Goal: Task Accomplishment & Management: Use online tool/utility

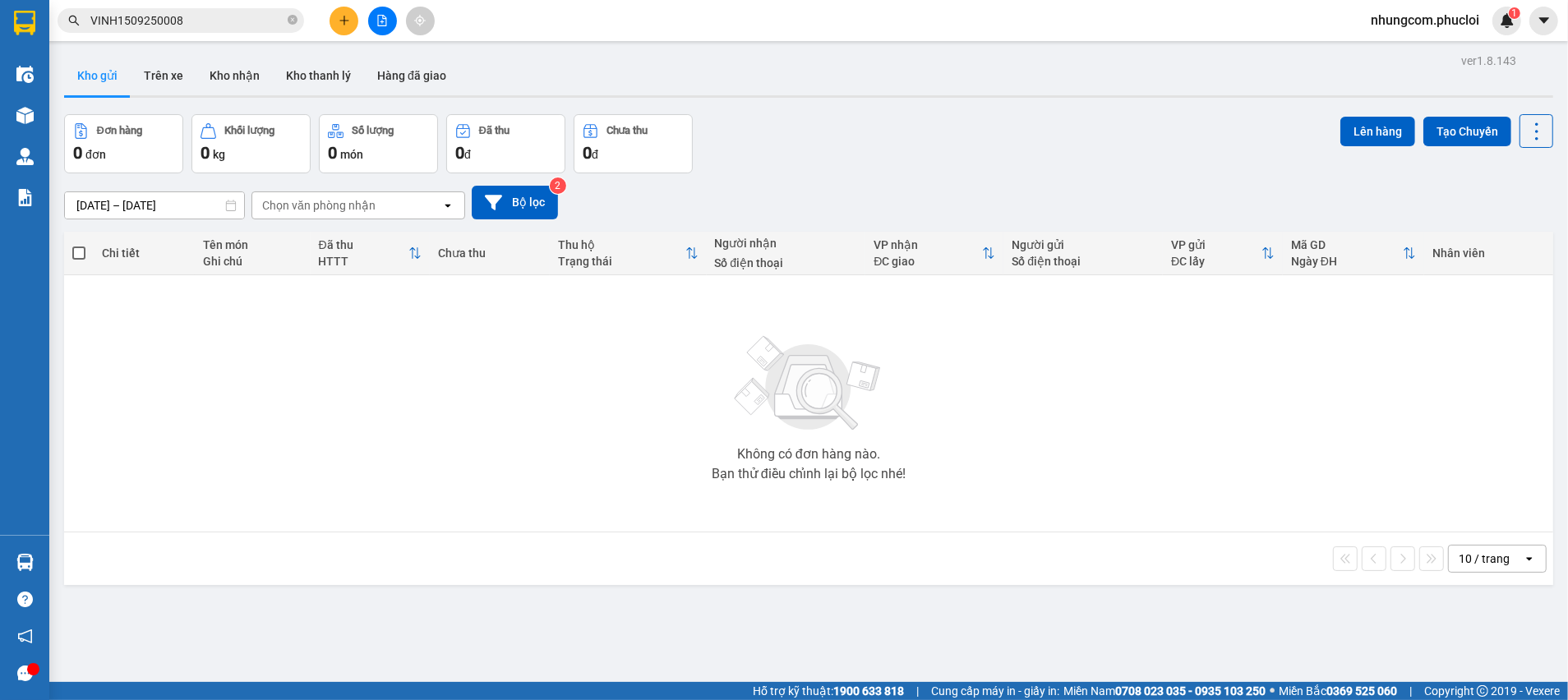
click at [334, 14] on button at bounding box center [344, 21] width 29 height 29
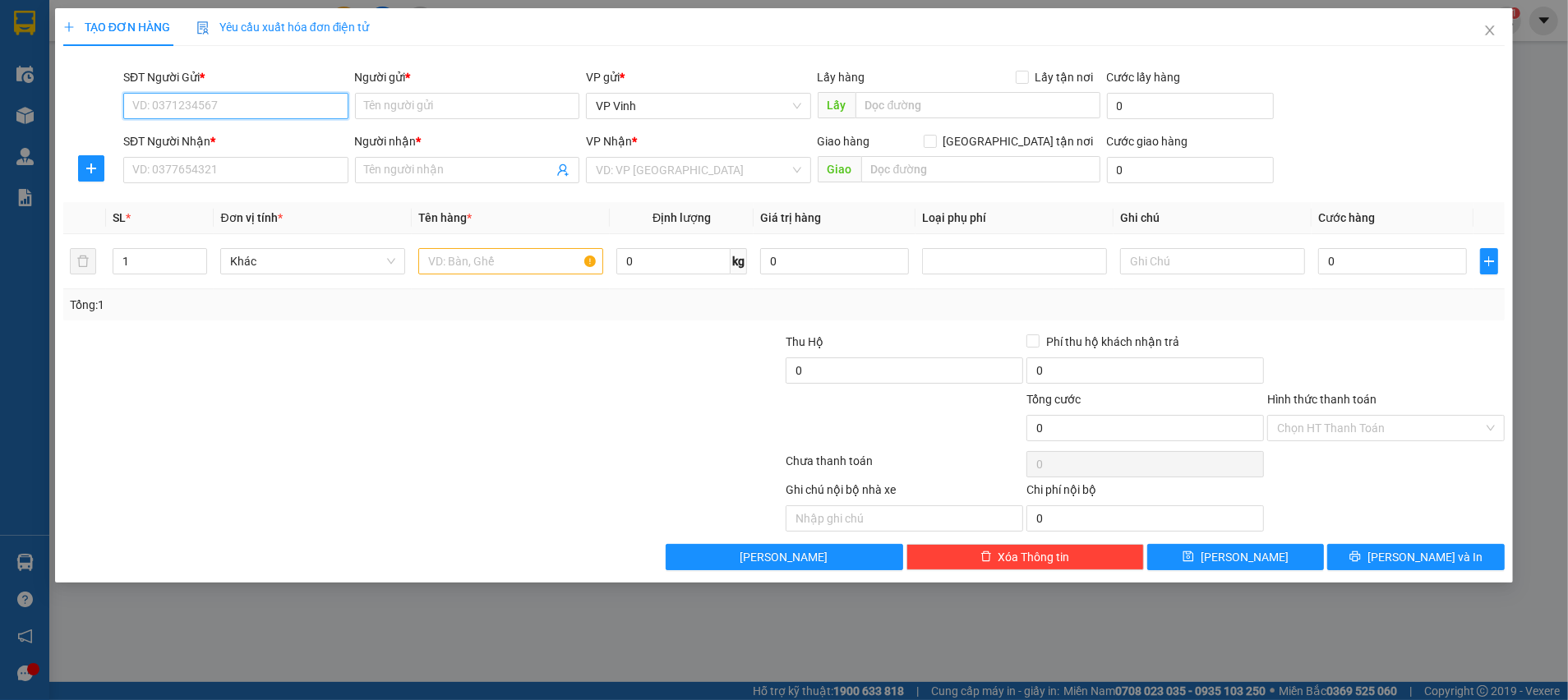
click at [175, 106] on input "SĐT Người Gửi *" at bounding box center [235, 105] width 225 height 26
click at [245, 110] on input "0904622" at bounding box center [235, 105] width 225 height 26
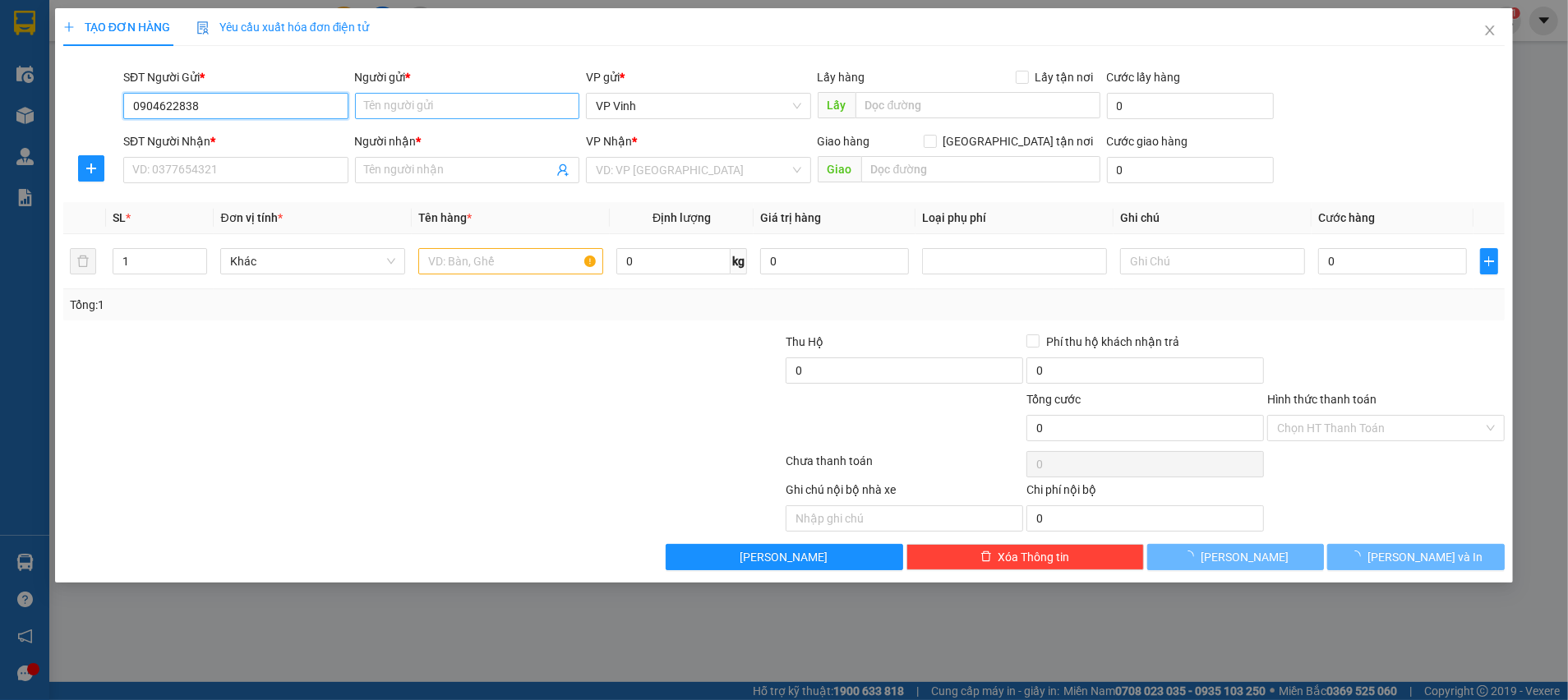
type input "0904622838"
click at [383, 102] on input "Người gửi *" at bounding box center [467, 105] width 225 height 26
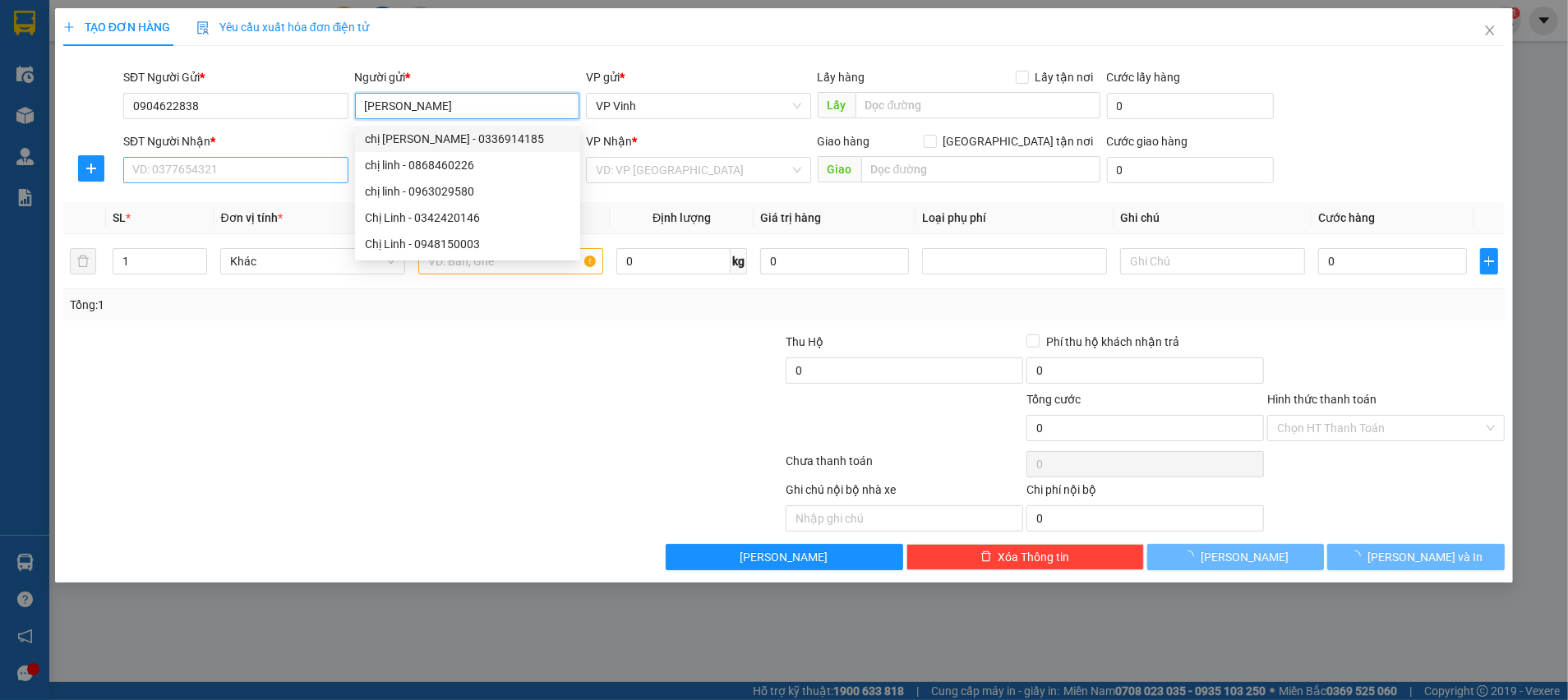
type input "[PERSON_NAME]"
click at [257, 164] on input "SĐT Người Nhận *" at bounding box center [235, 170] width 225 height 26
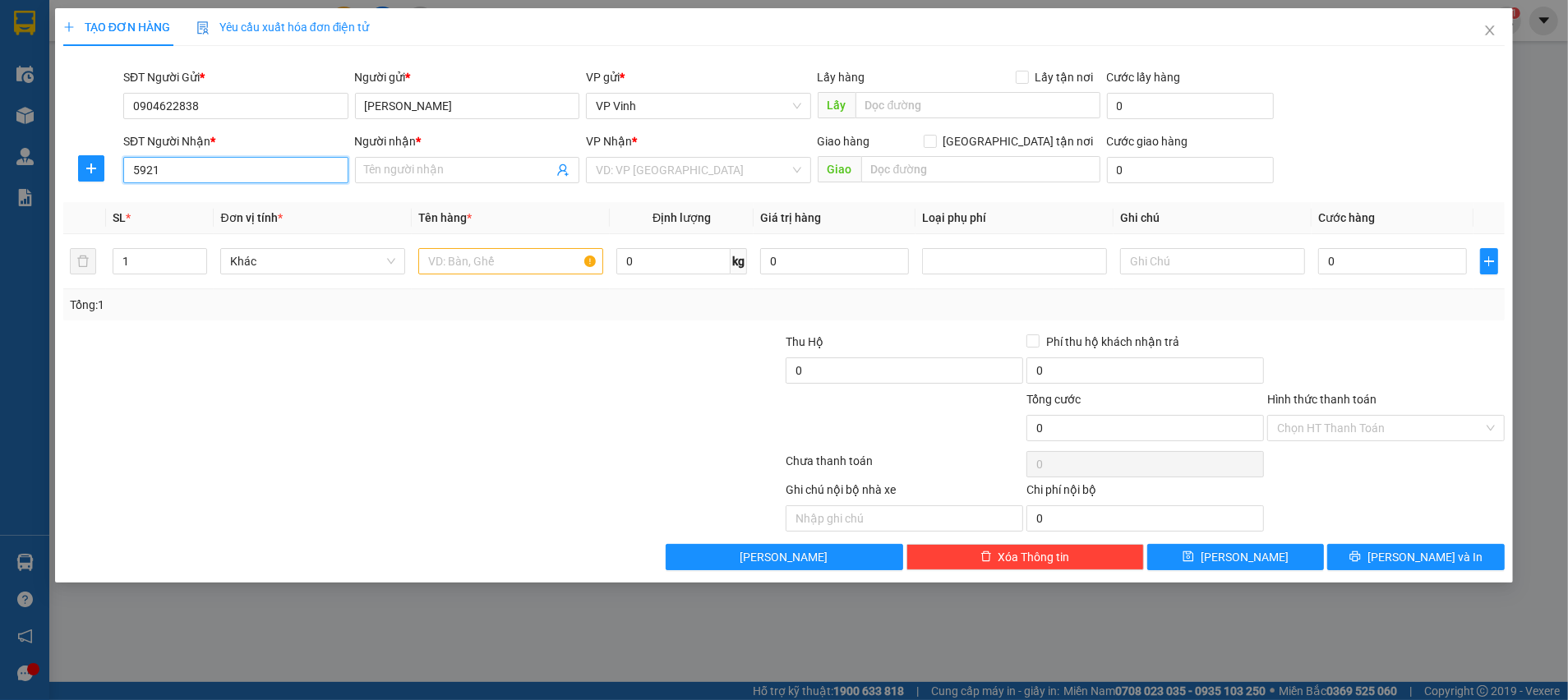
click at [240, 166] on input "5921" at bounding box center [235, 170] width 225 height 26
click at [559, 170] on icon "user-add" at bounding box center [563, 170] width 13 height 13
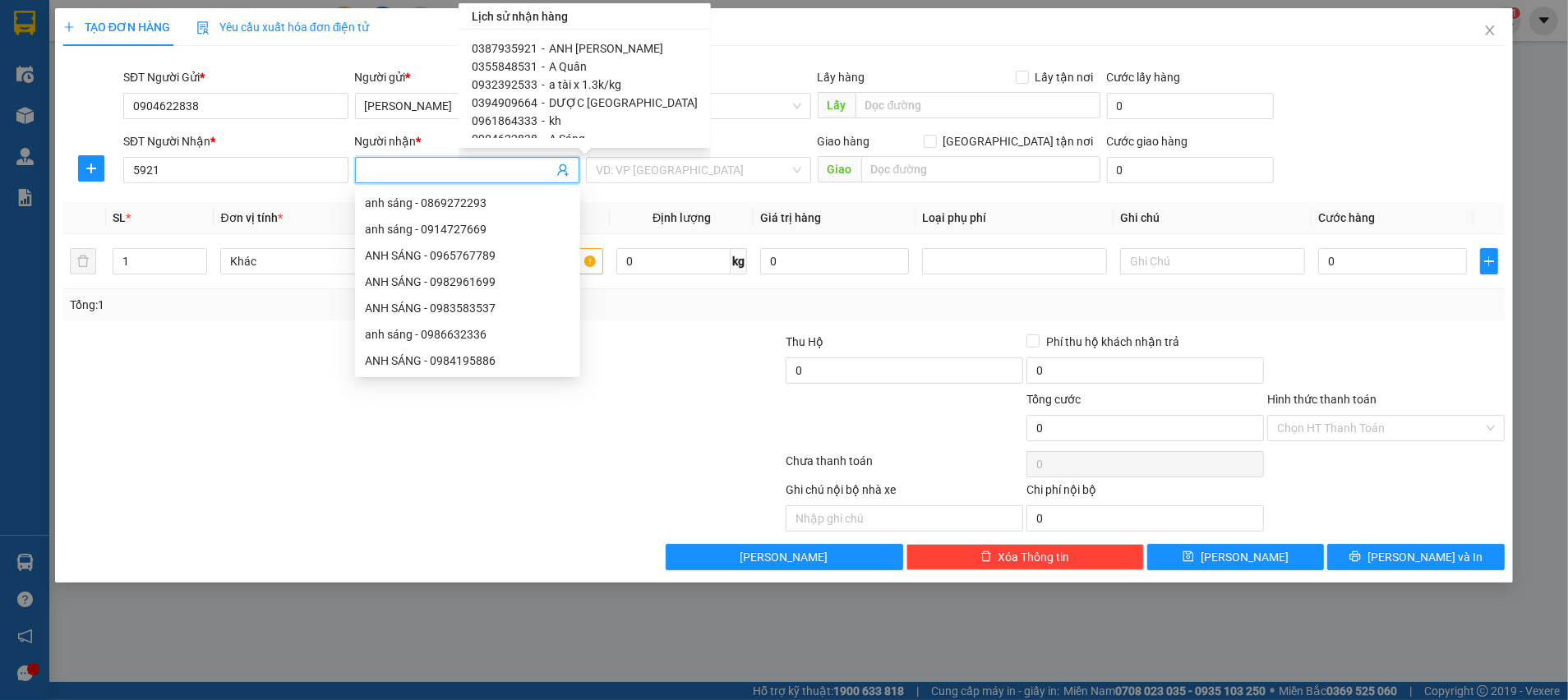
click at [566, 44] on span "ANH [PERSON_NAME]" at bounding box center [605, 48] width 114 height 13
type input "0387935921"
type input "ANH [PERSON_NAME]"
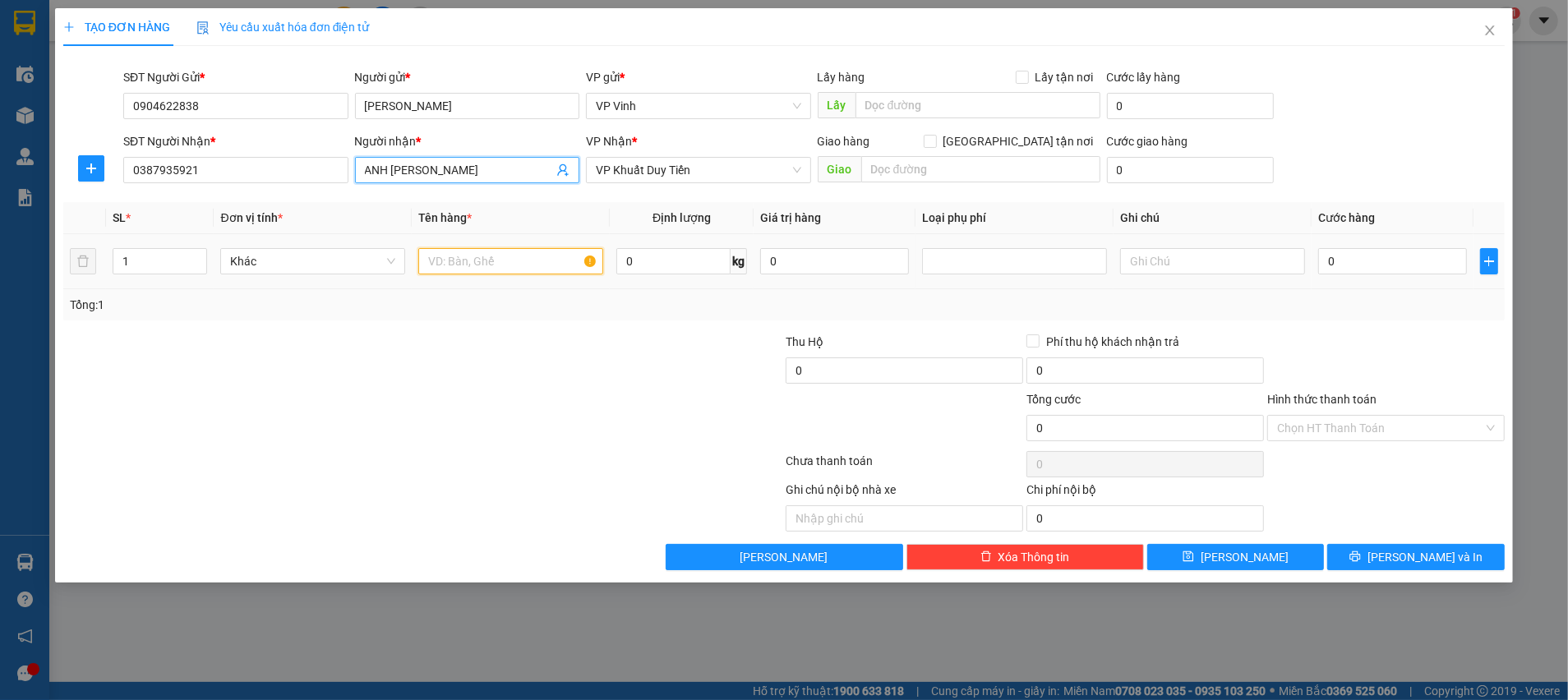
click at [466, 258] on input "text" at bounding box center [511, 260] width 185 height 26
type input "hàng trả"
click at [1365, 263] on input "0" at bounding box center [1393, 260] width 149 height 26
type input "1"
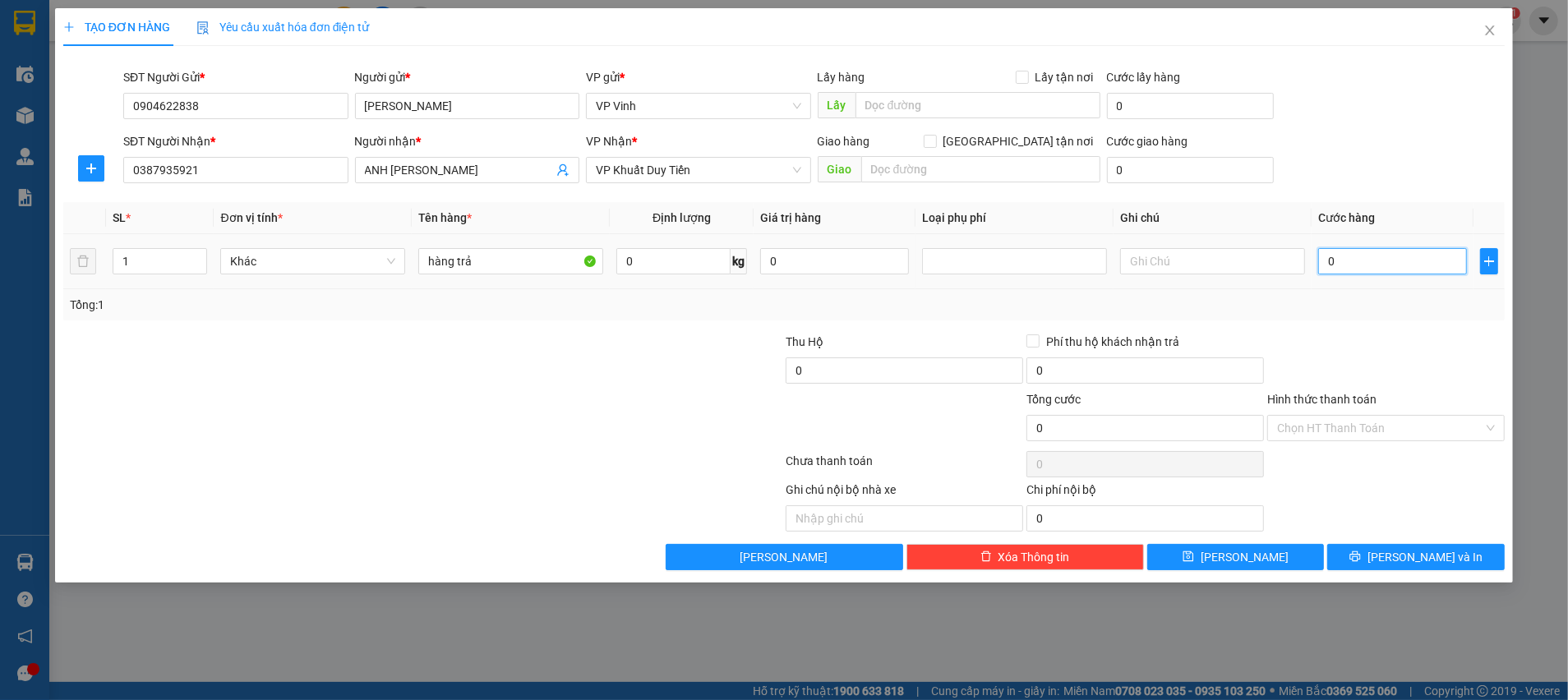
type input "1"
type input "1.000"
click at [1347, 308] on div "Tổng: 1" at bounding box center [784, 304] width 1429 height 18
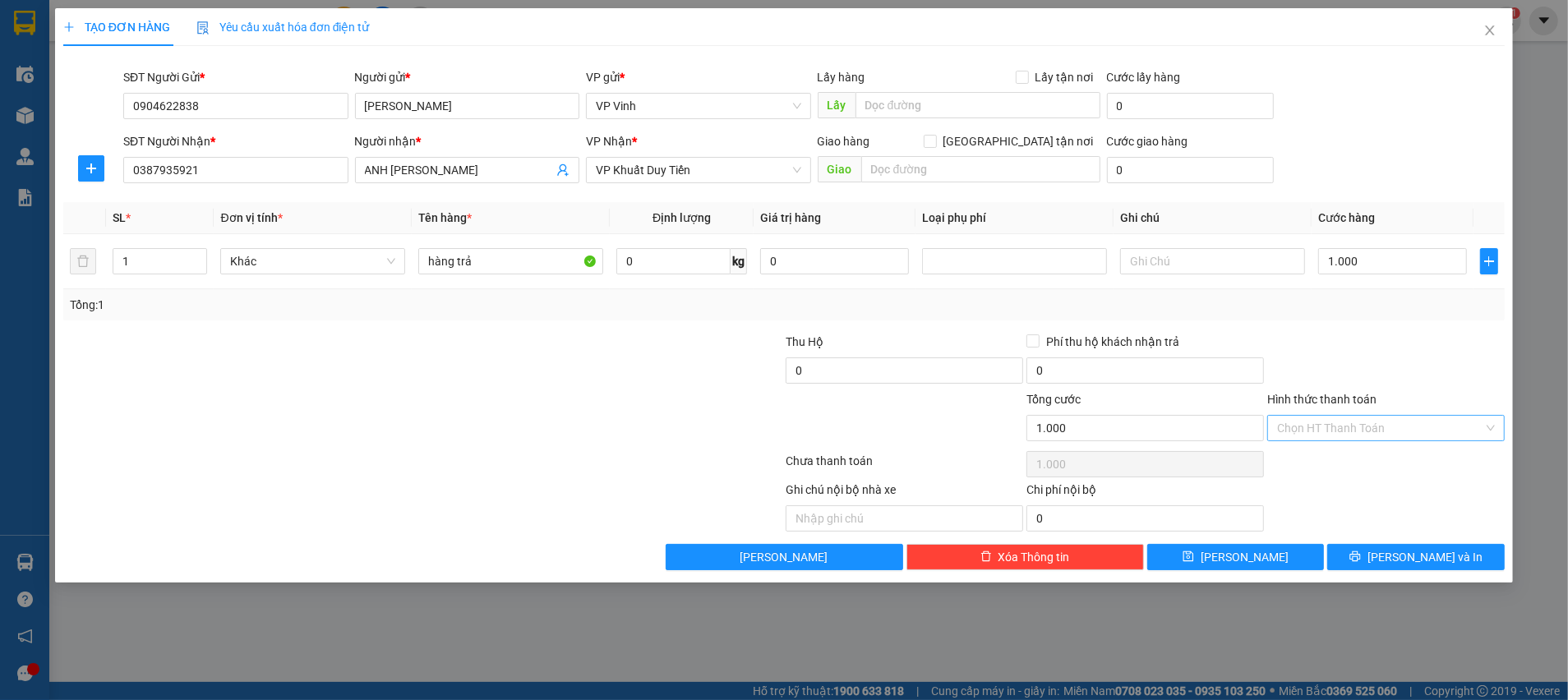
click at [1345, 420] on input "Hình thức thanh toán" at bounding box center [1380, 427] width 207 height 24
click at [1318, 538] on div "Miễn phí" at bounding box center [1386, 538] width 218 height 18
type input "0"
click at [1361, 560] on icon "printer" at bounding box center [1355, 556] width 12 height 12
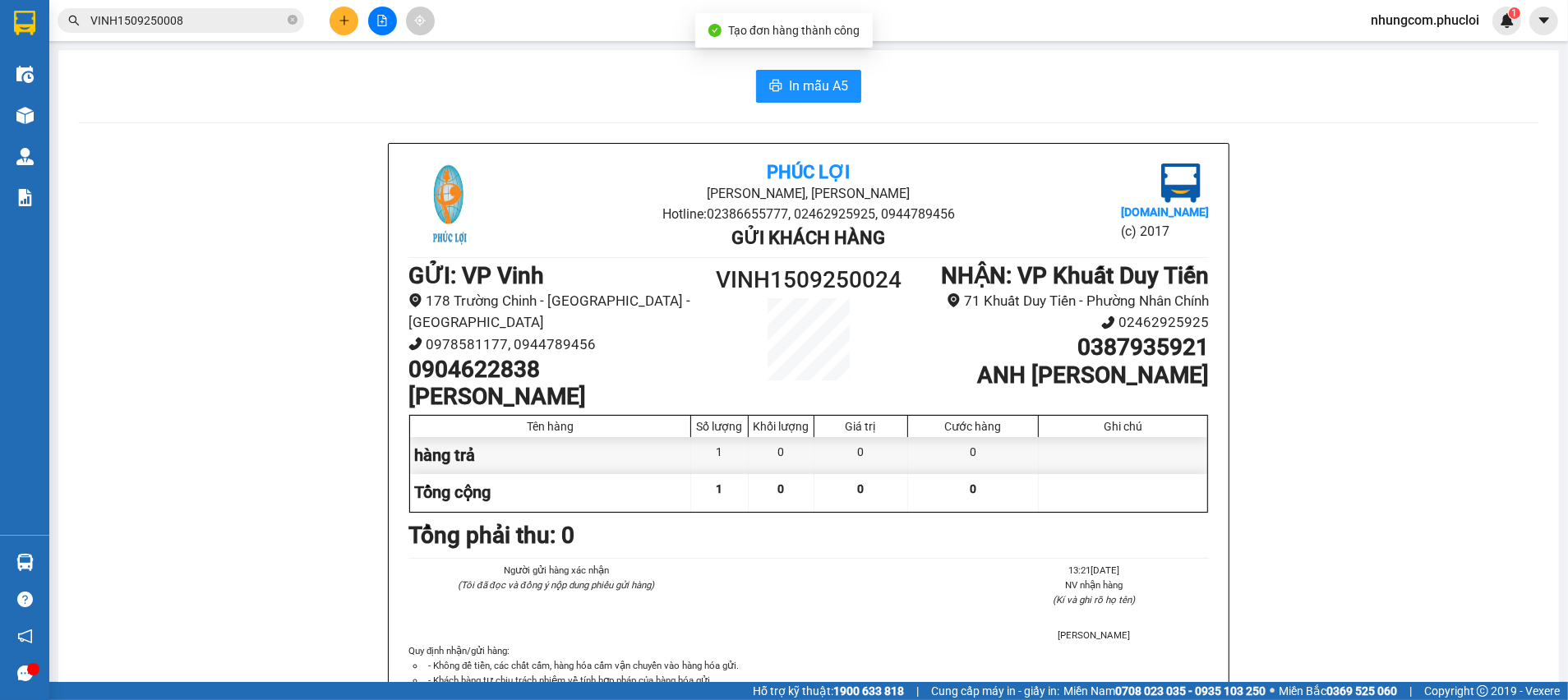
click at [792, 102] on div "In mẫu A5 Phúc Lợi Đường [PERSON_NAME], Phường Nghi Hương Hotline: 02386655777,…" at bounding box center [808, 436] width 1501 height 772
click at [803, 92] on span "In mẫu A5" at bounding box center [819, 85] width 59 height 21
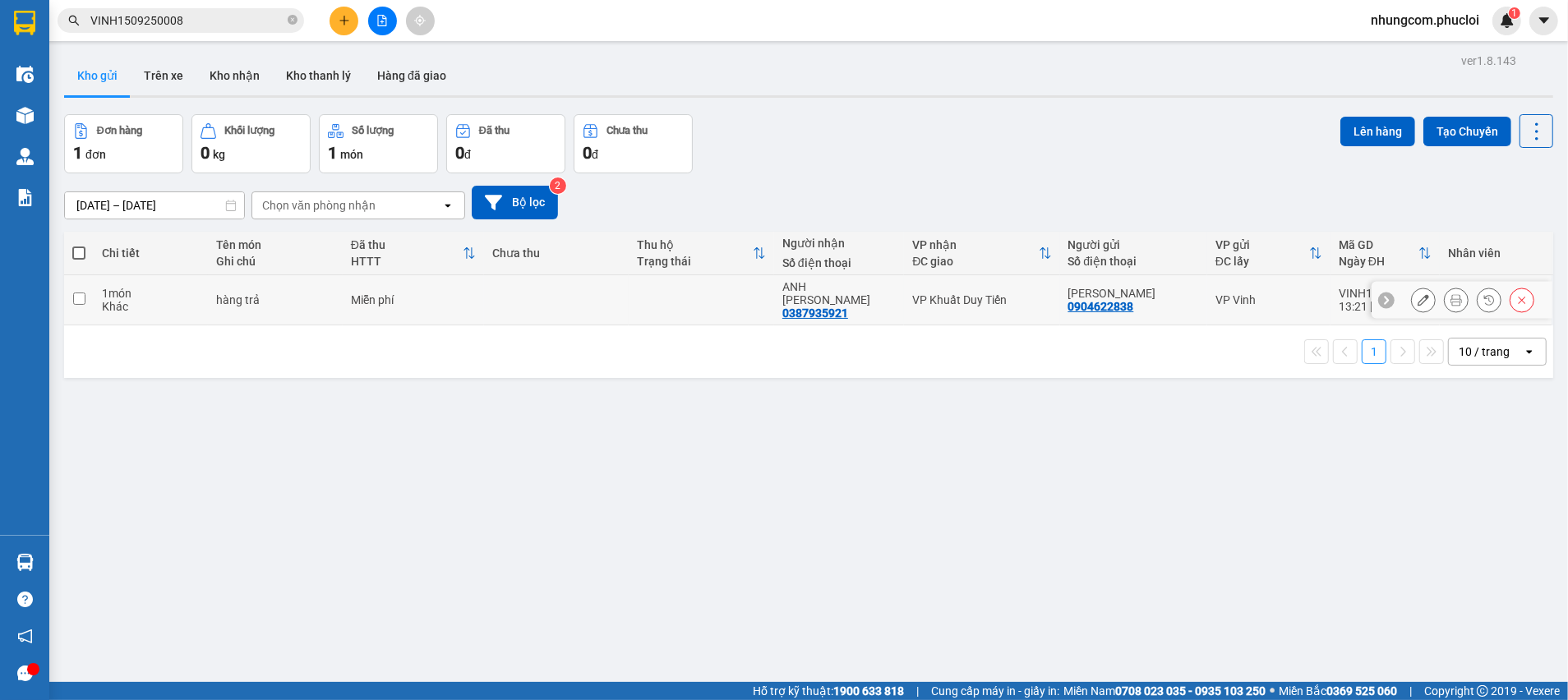
click at [81, 293] on input "checkbox" at bounding box center [79, 299] width 13 height 13
checkbox input "true"
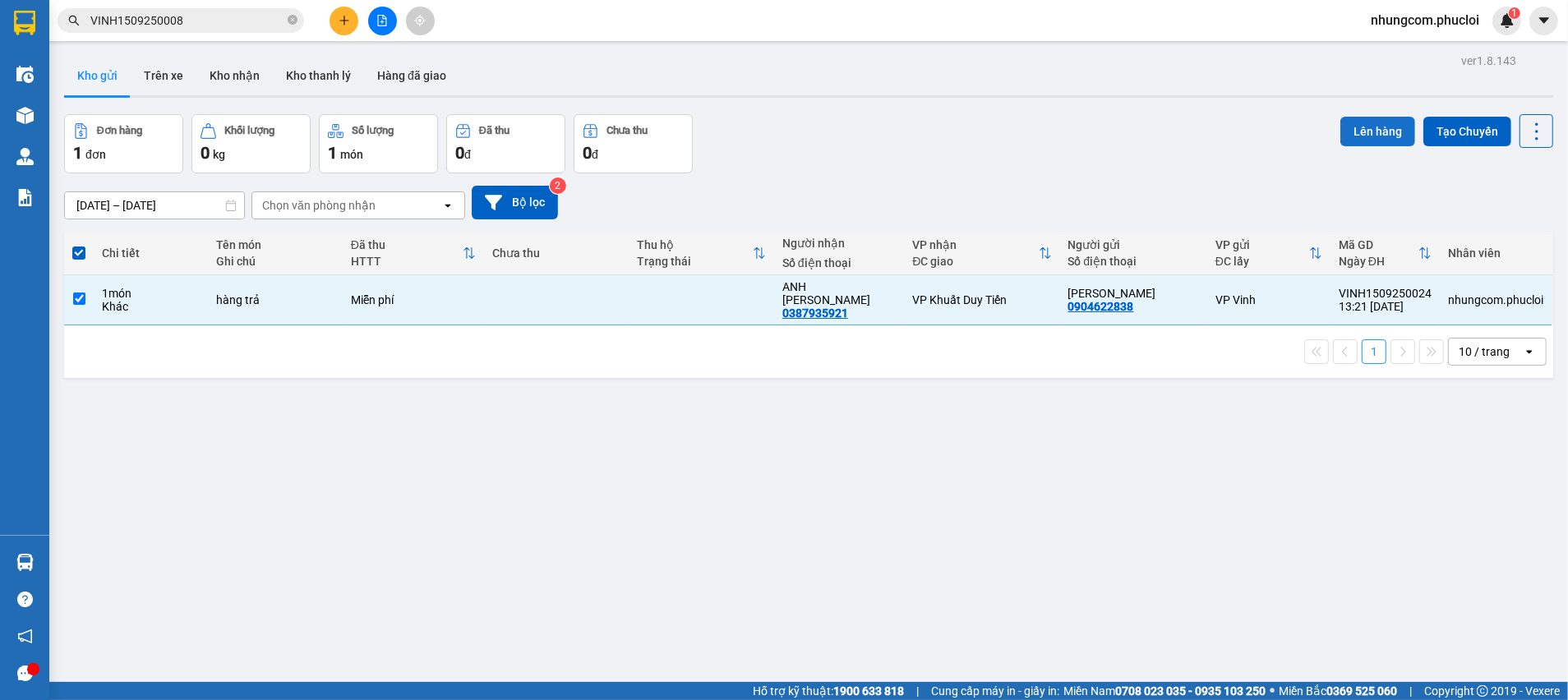
click at [1361, 140] on button "Lên hàng" at bounding box center [1378, 131] width 75 height 30
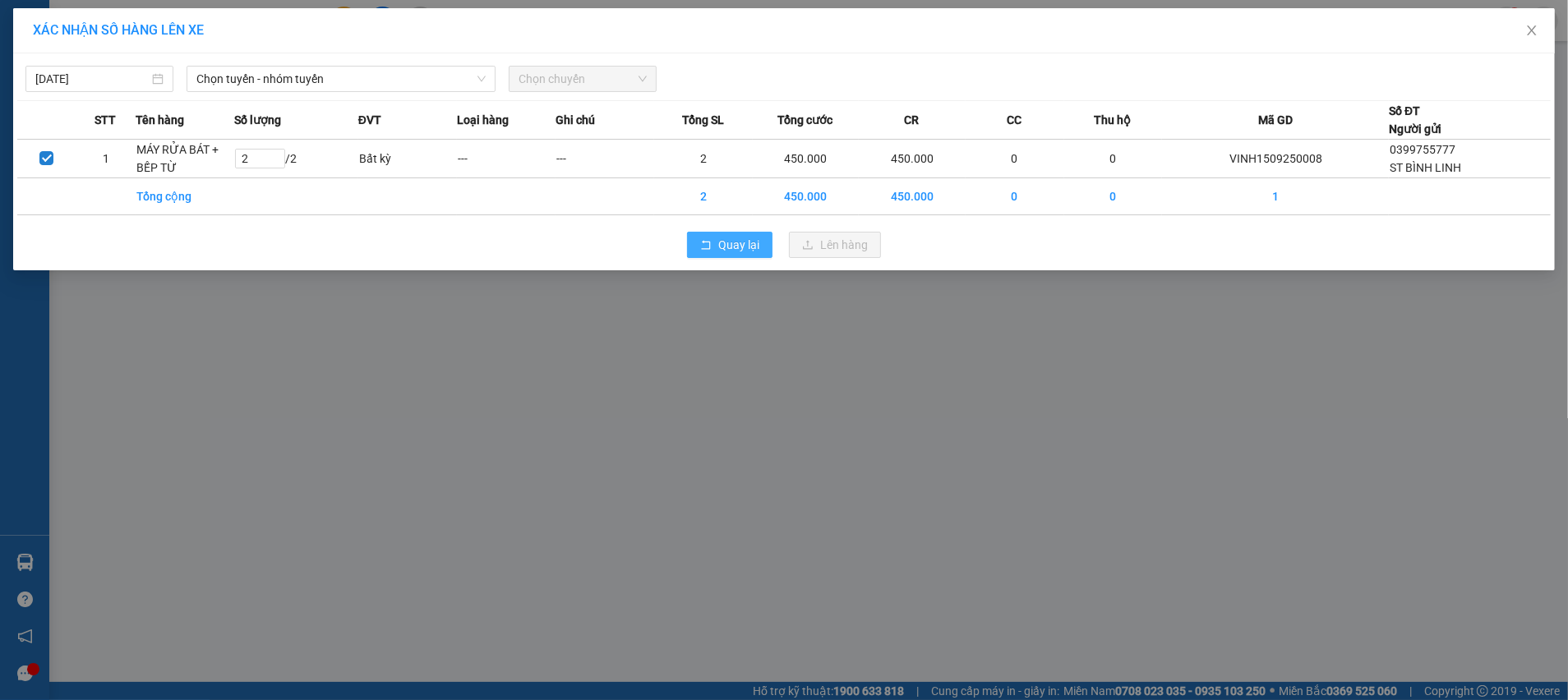
click at [710, 242] on icon "rollback" at bounding box center [707, 244] width 9 height 9
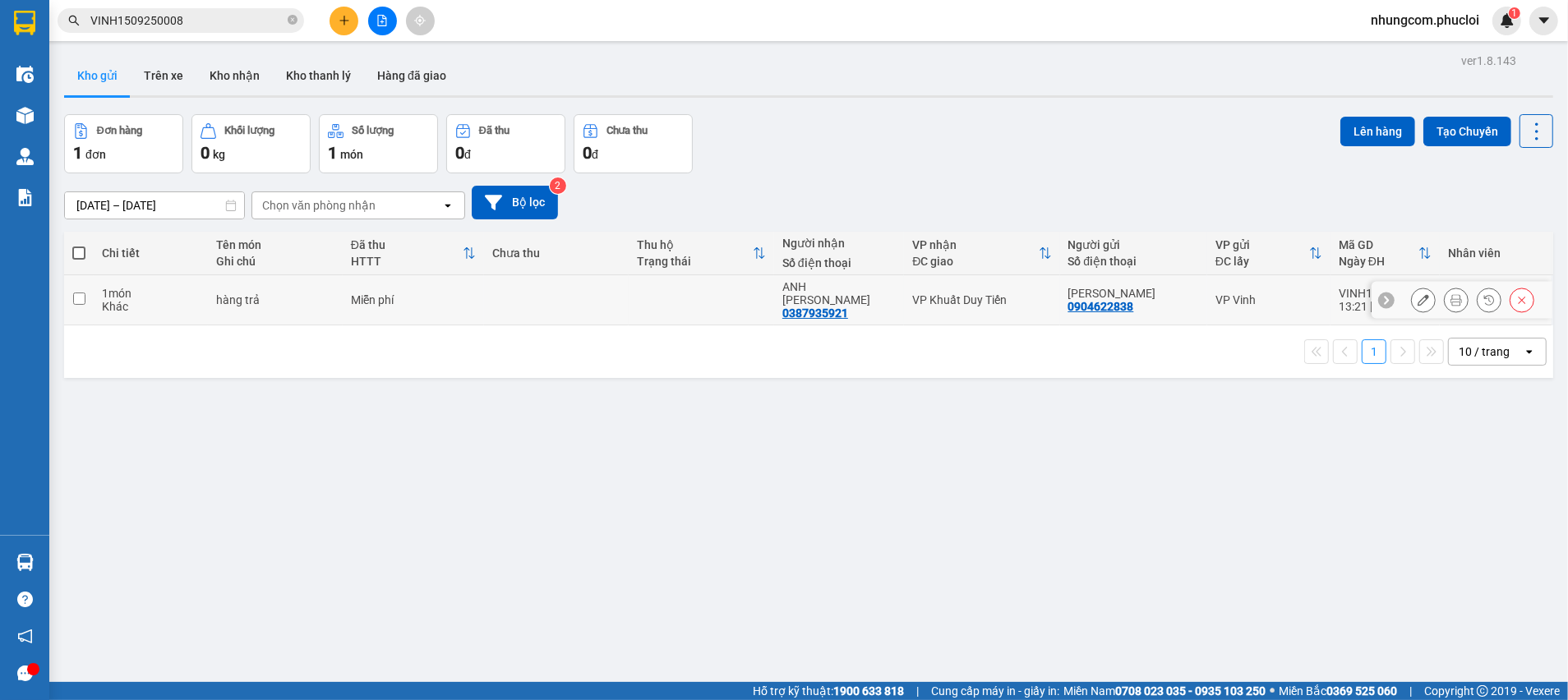
click at [77, 293] on input "checkbox" at bounding box center [79, 299] width 13 height 13
checkbox input "true"
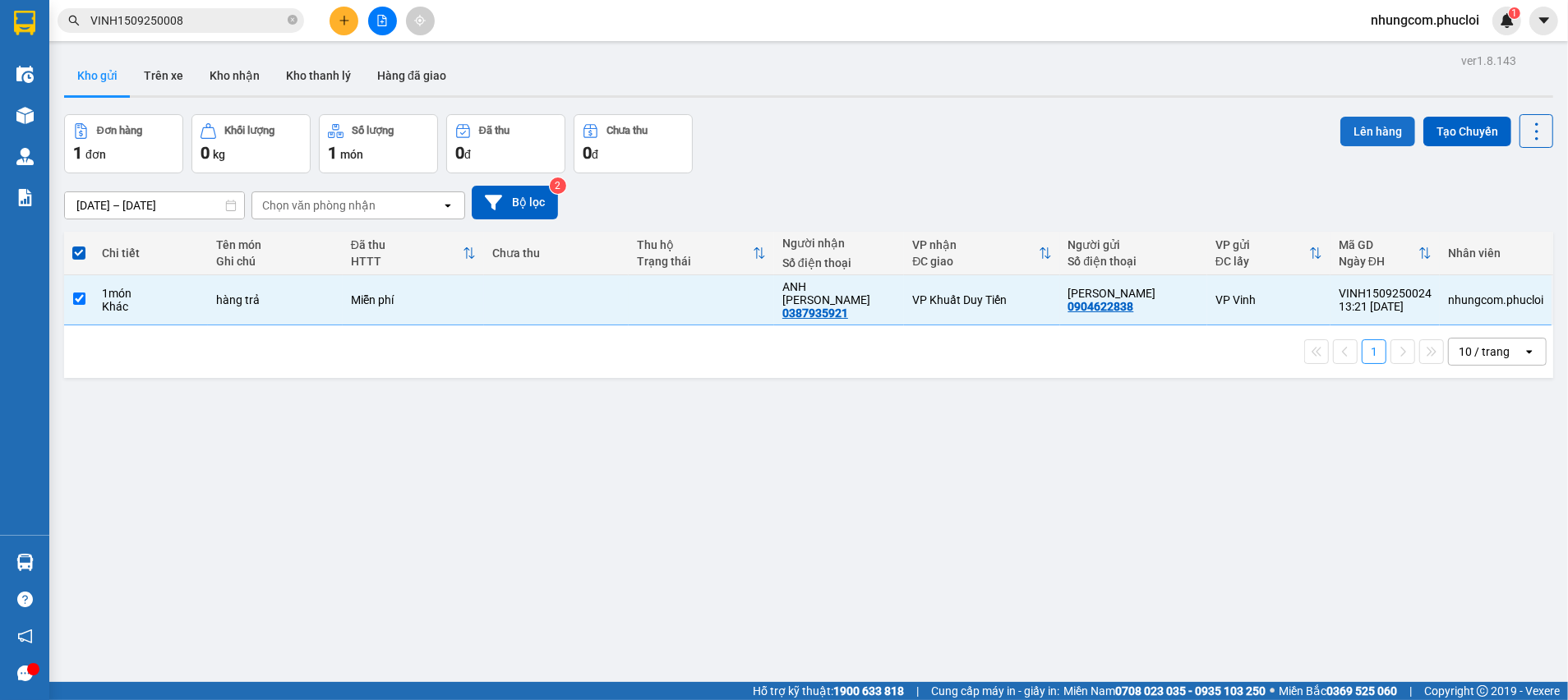
click at [1341, 142] on button "Lên hàng" at bounding box center [1378, 131] width 75 height 30
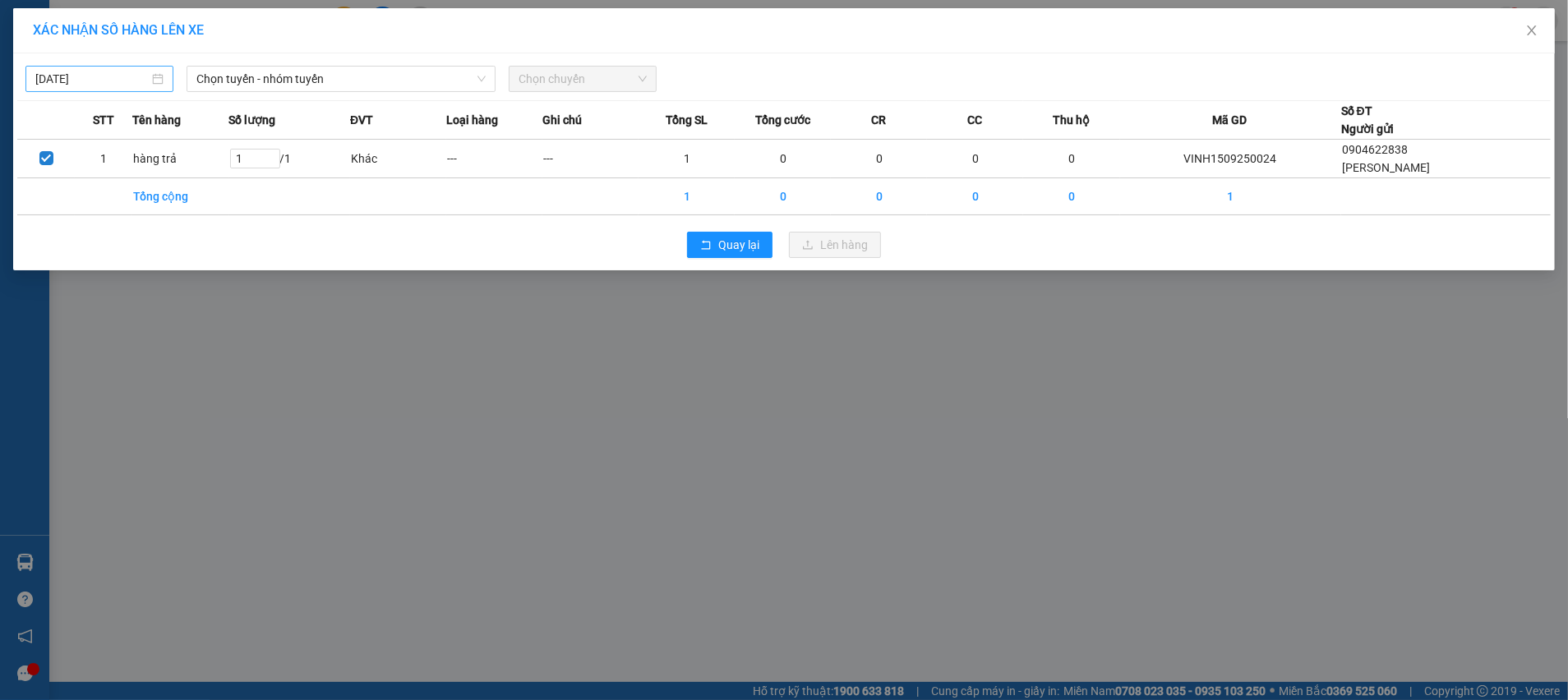
click at [87, 79] on input "[DATE]" at bounding box center [92, 79] width 113 height 18
type input "[DATE]"
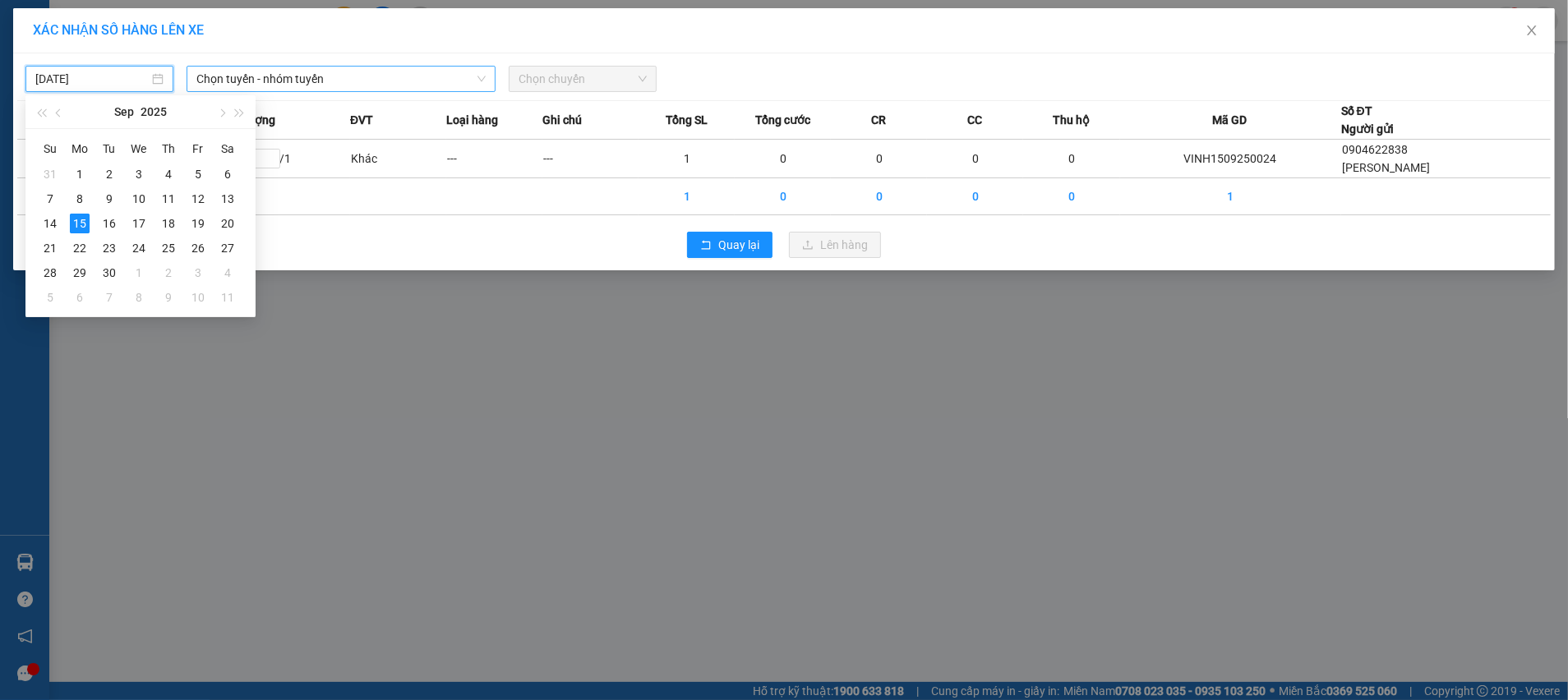
click at [264, 83] on span "Chọn tuyến - nhóm tuyến" at bounding box center [341, 78] width 289 height 24
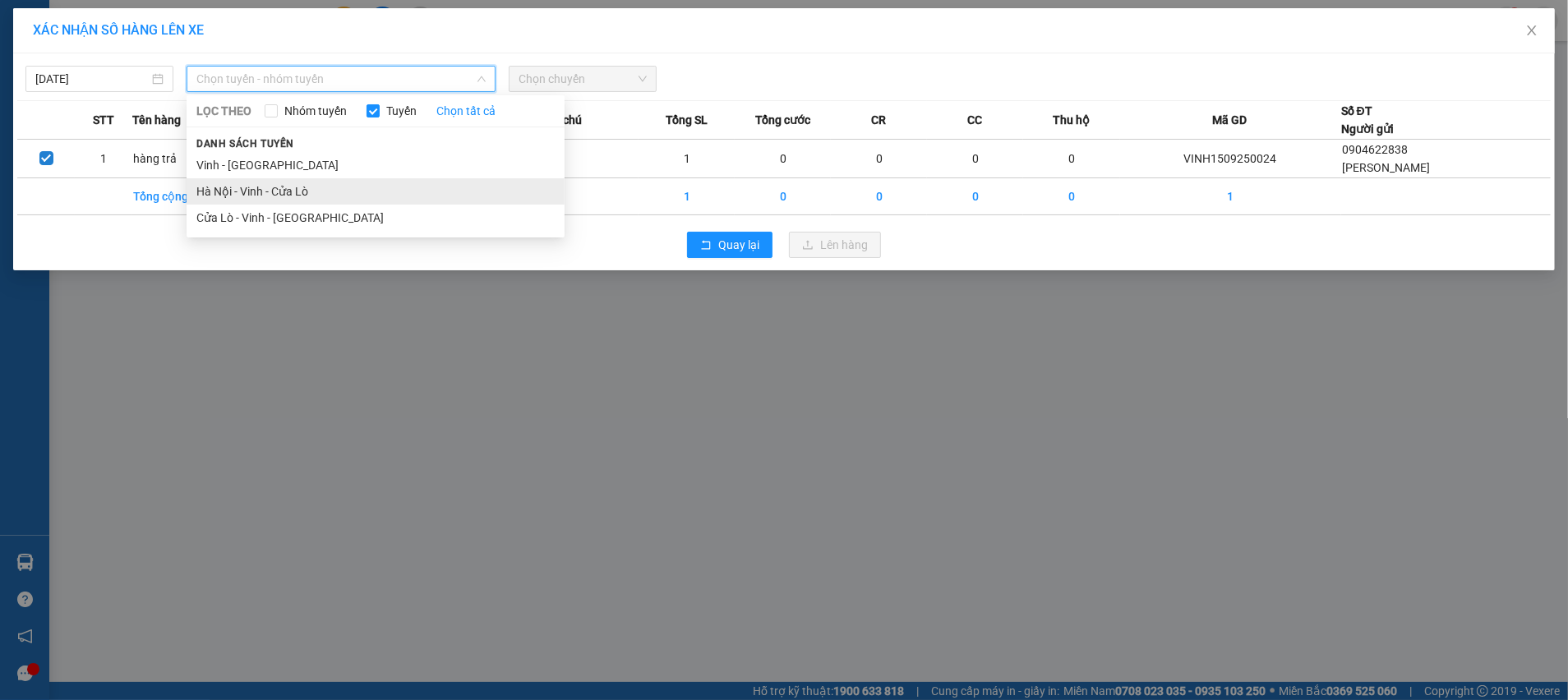
click at [267, 190] on li "Hà Nội - Vinh - Cửa Lò" at bounding box center [375, 191] width 378 height 26
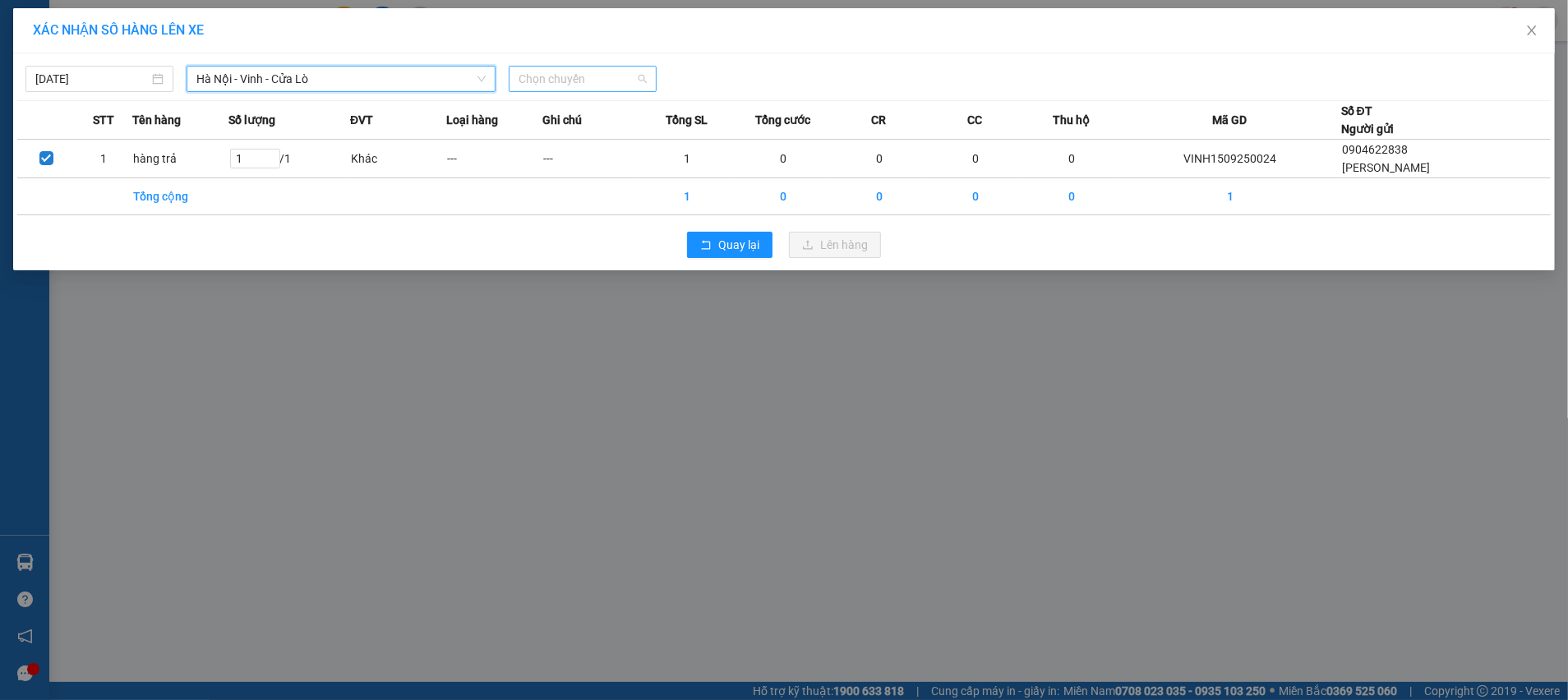
click at [579, 82] on span "Chọn chuyến" at bounding box center [582, 78] width 128 height 24
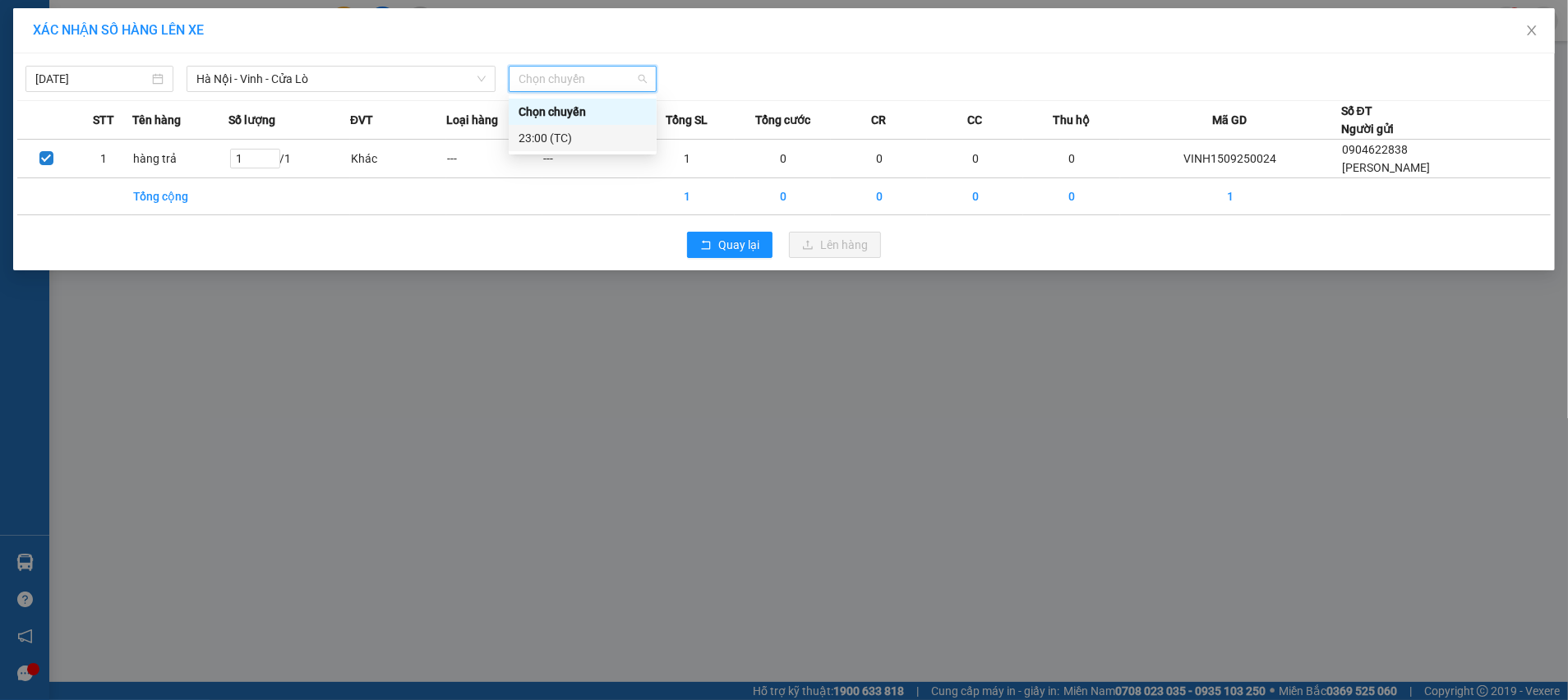
click at [390, 329] on div "XÁC NHẬN SỐ HÀNG LÊN XE [DATE] [GEOGRAPHIC_DATA] - [GEOGRAPHIC_DATA] - [GEOGRAP…" at bounding box center [784, 350] width 1568 height 700
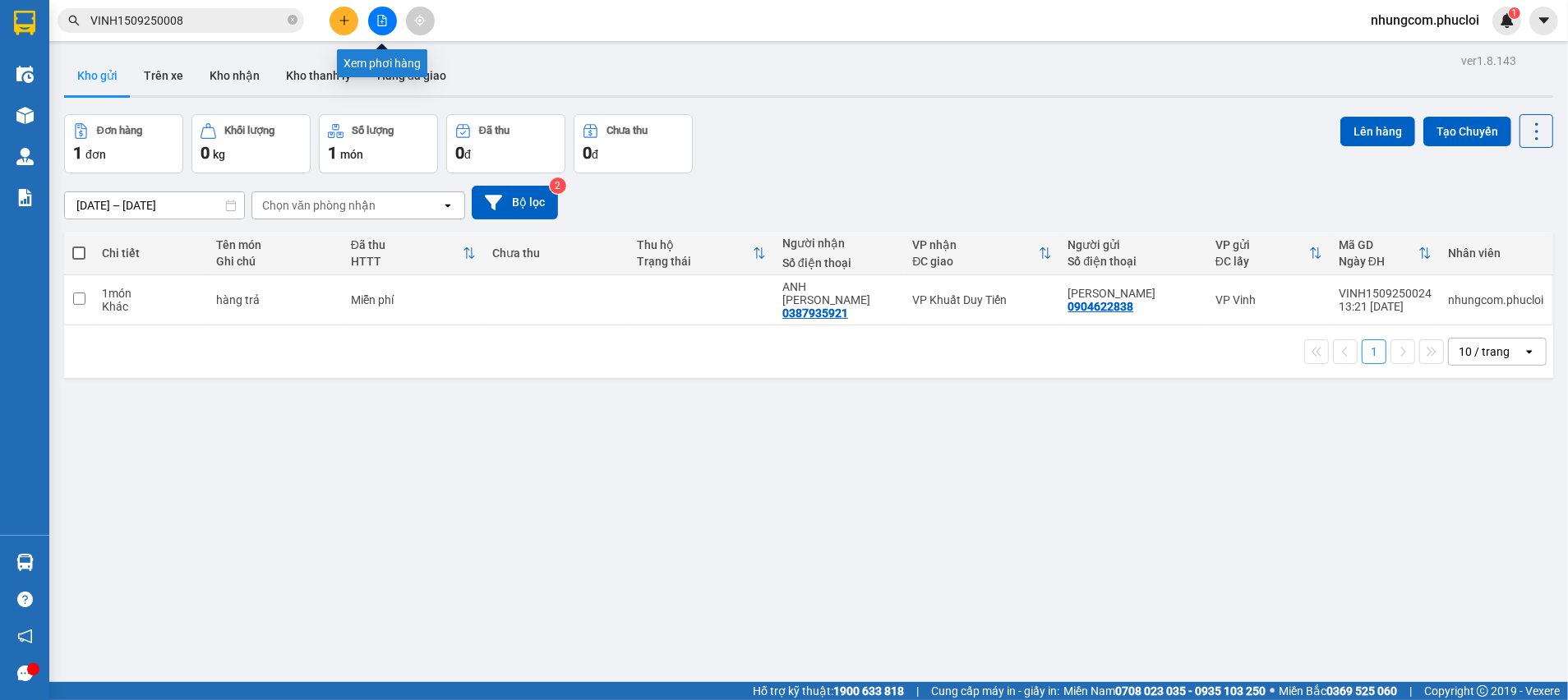
click at [379, 22] on icon "file-add" at bounding box center [382, 20] width 12 height 12
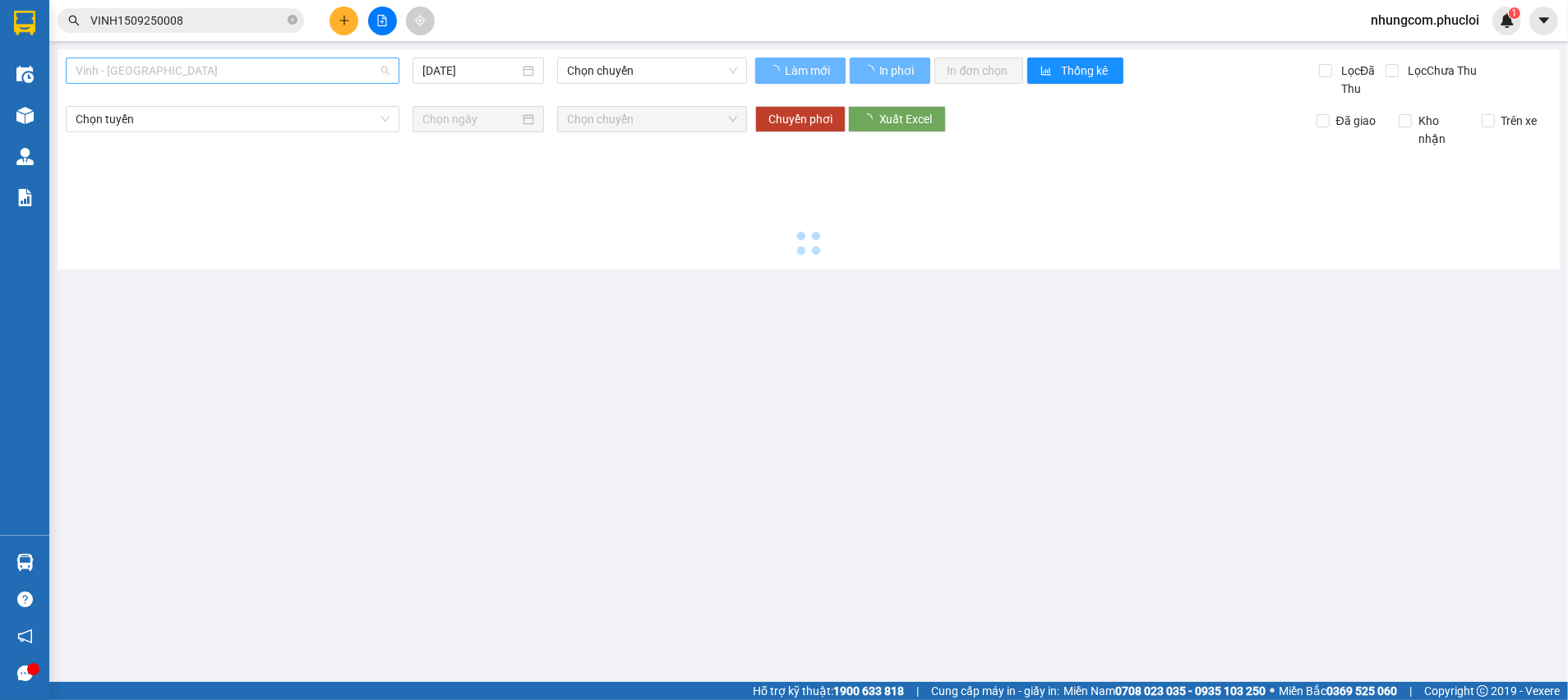
click at [265, 72] on span "Vinh - [GEOGRAPHIC_DATA]" at bounding box center [233, 70] width 314 height 24
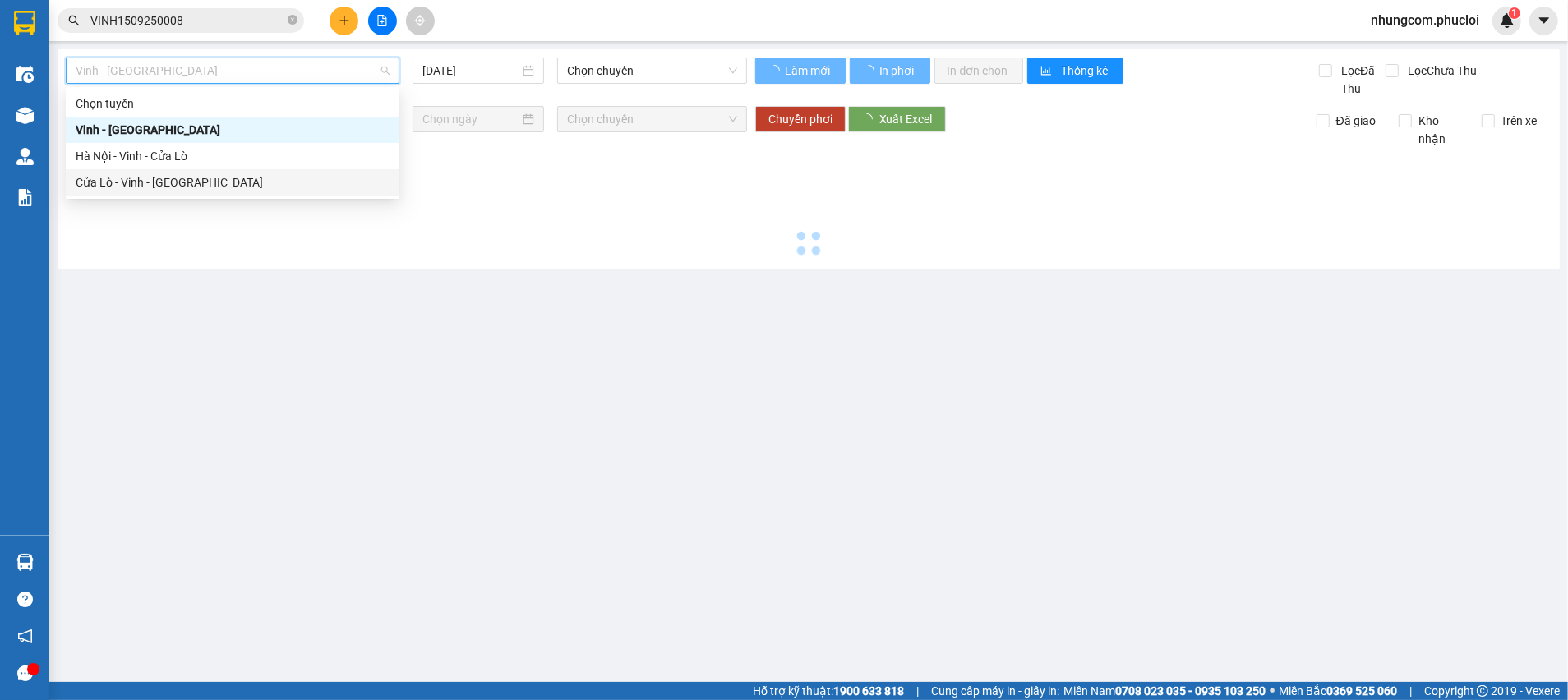
click at [164, 184] on div "Cửa Lò - Vinh - [GEOGRAPHIC_DATA]" at bounding box center [233, 182] width 314 height 18
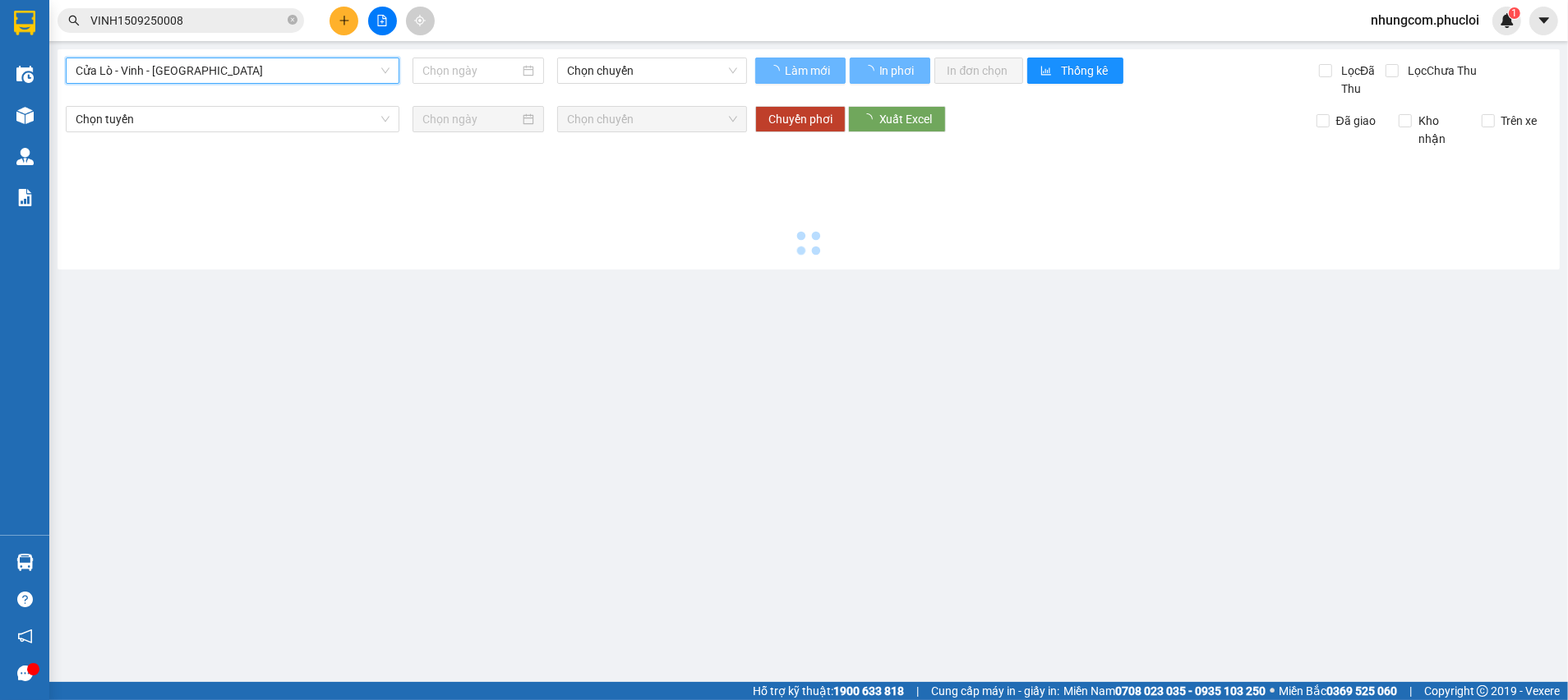
type input "[DATE]"
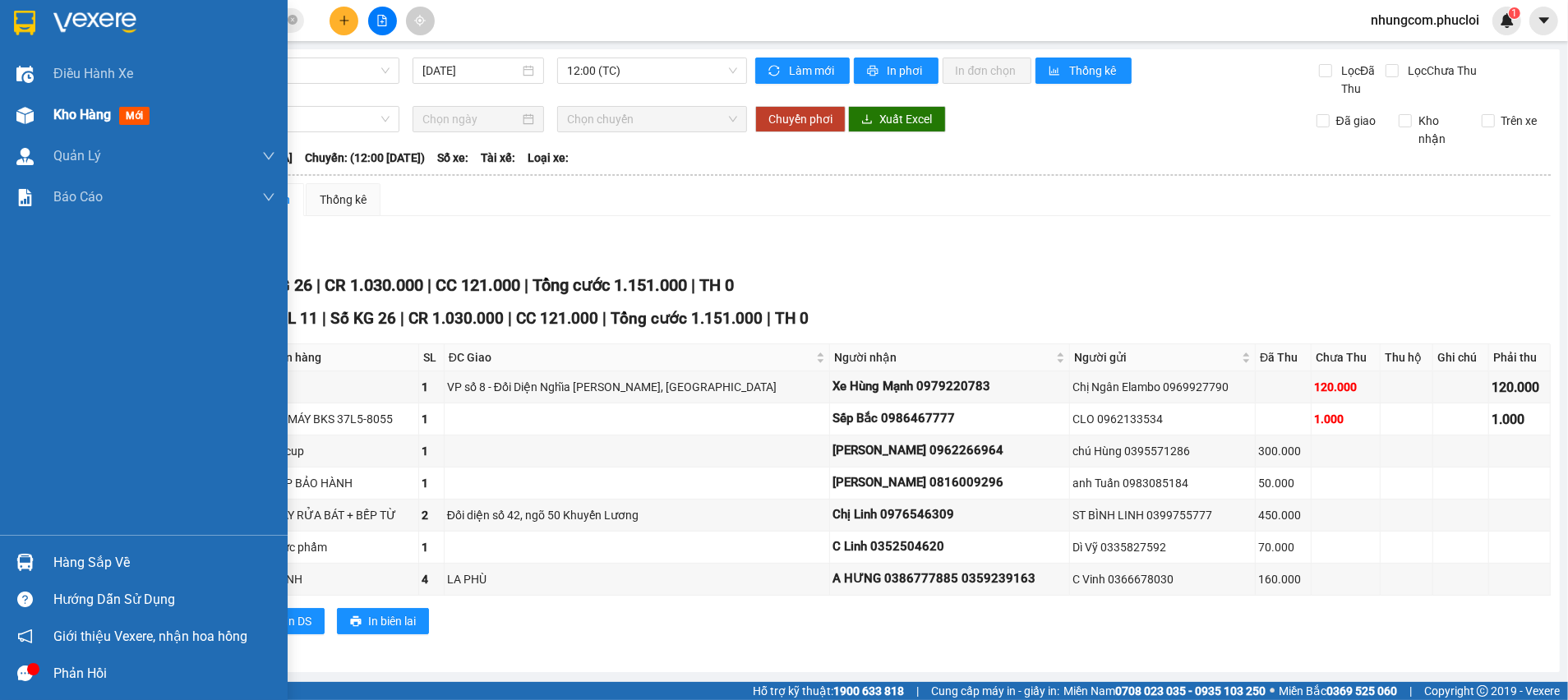
click at [31, 112] on img at bounding box center [24, 115] width 17 height 17
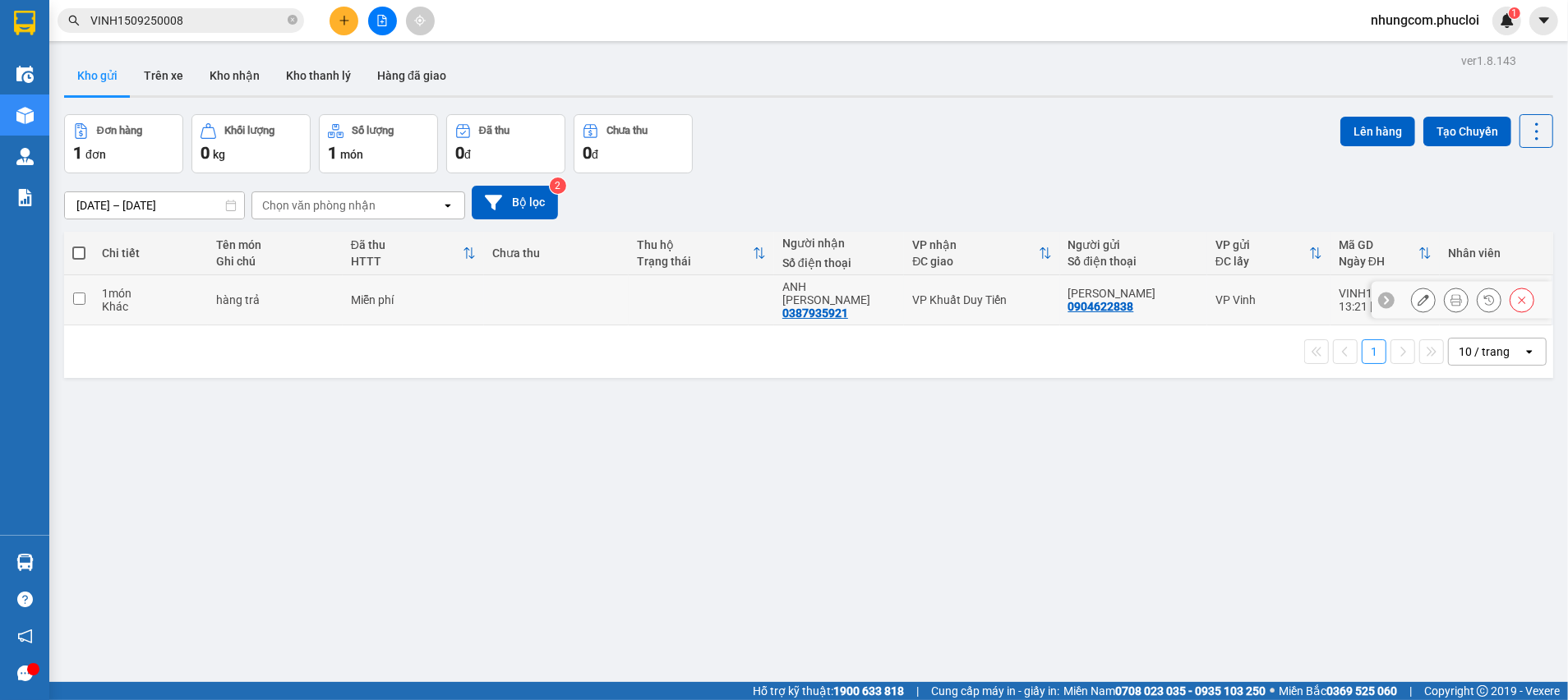
click at [75, 293] on input "checkbox" at bounding box center [79, 299] width 13 height 13
checkbox input "true"
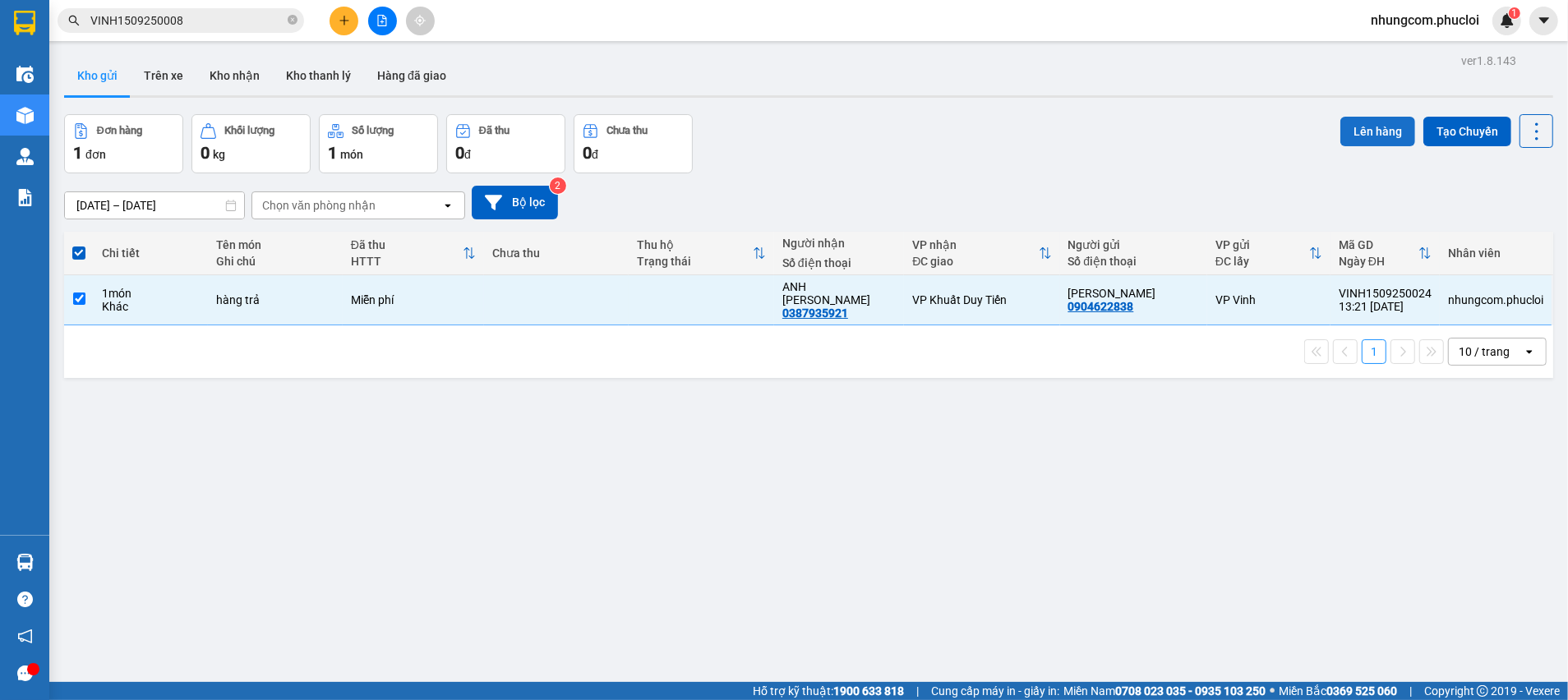
click at [1341, 127] on button "Lên hàng" at bounding box center [1378, 131] width 75 height 30
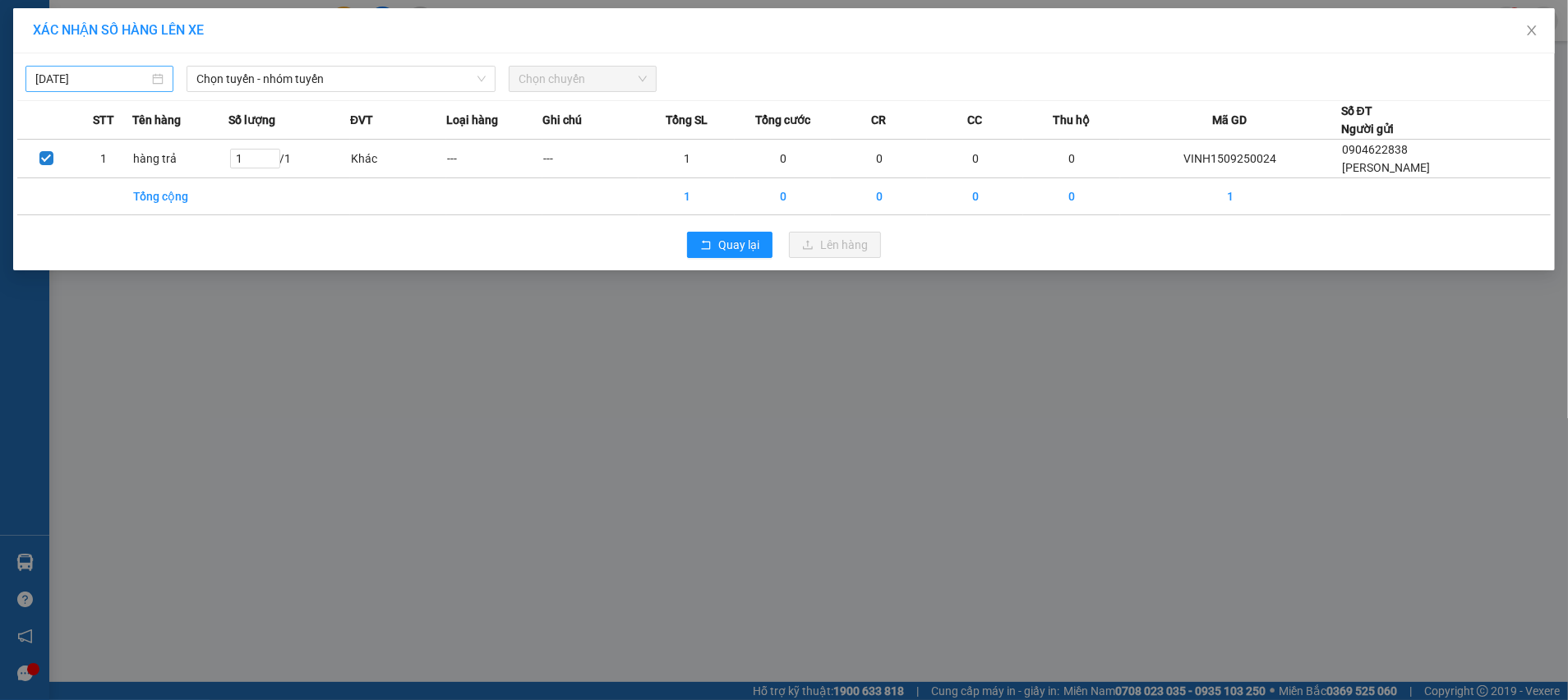
click at [78, 79] on input "[DATE]" at bounding box center [92, 79] width 113 height 18
type input "[DATE]"
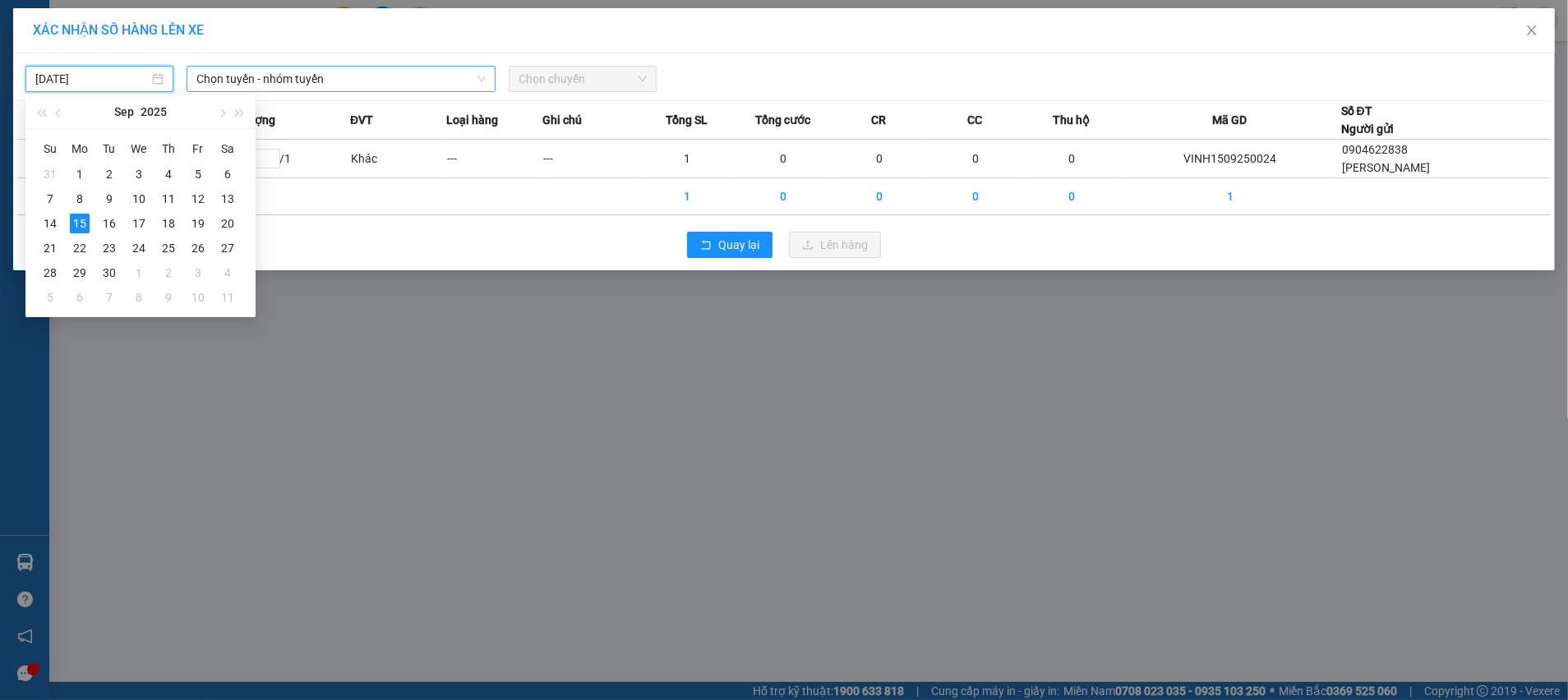
click at [330, 85] on span "Chọn tuyến - nhóm tuyến" at bounding box center [341, 78] width 289 height 24
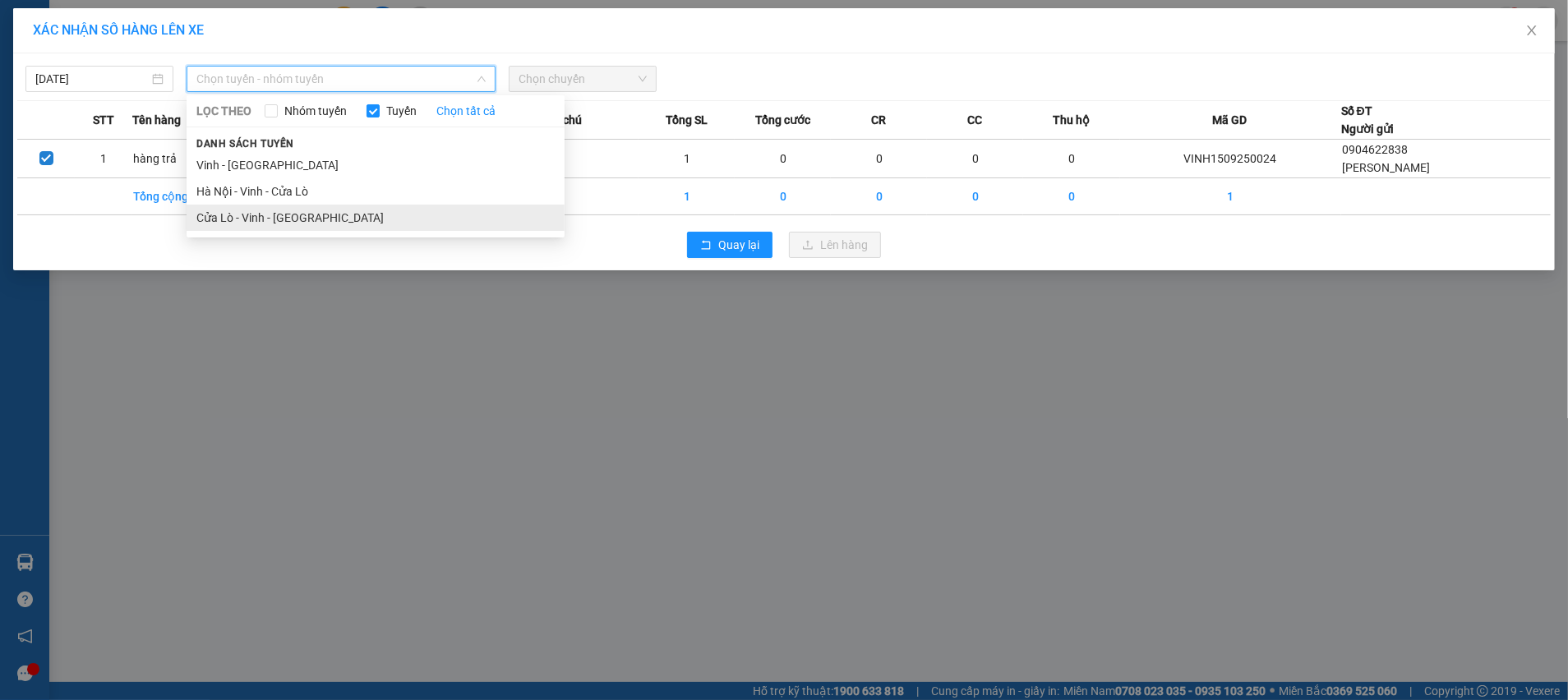
click at [285, 214] on li "Cửa Lò - Vinh - [GEOGRAPHIC_DATA]" at bounding box center [375, 217] width 378 height 26
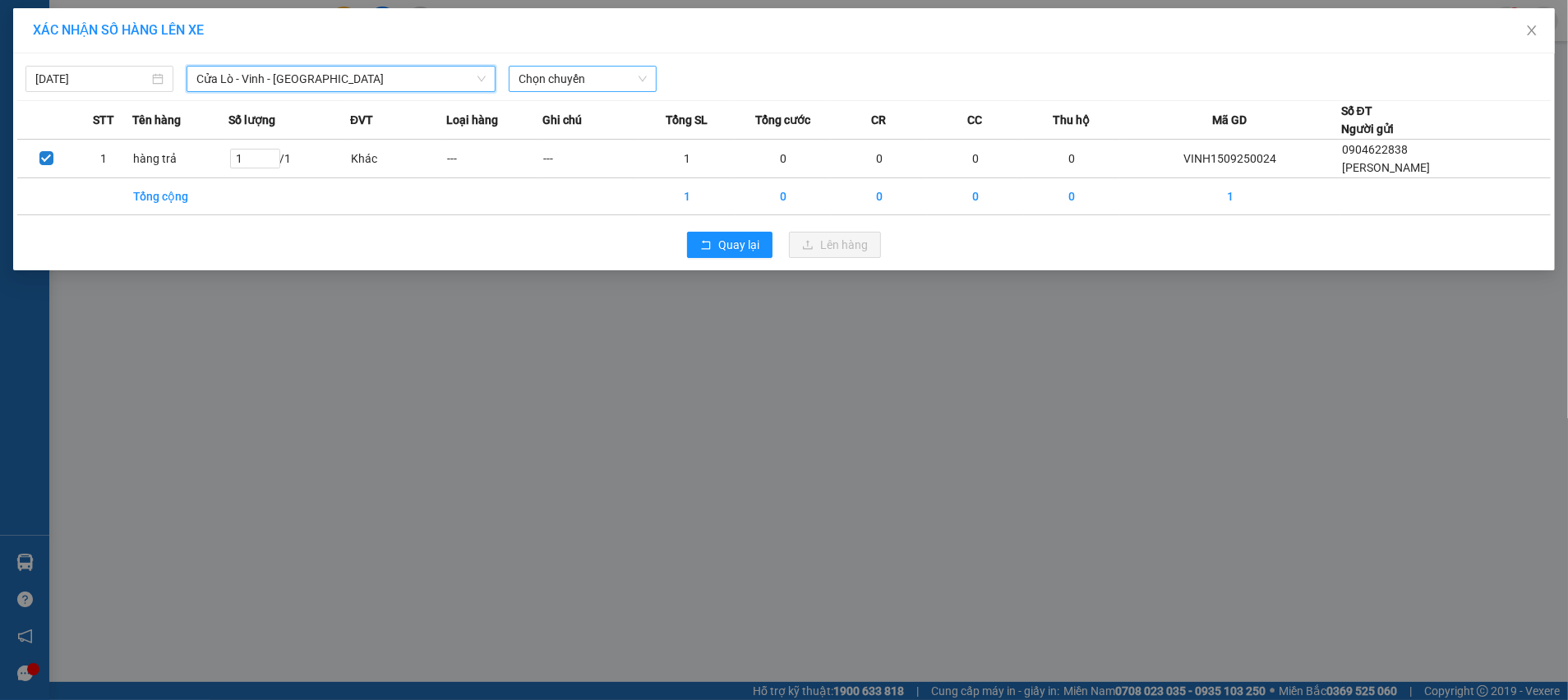
click at [601, 82] on span "Chọn chuyến" at bounding box center [582, 78] width 128 height 24
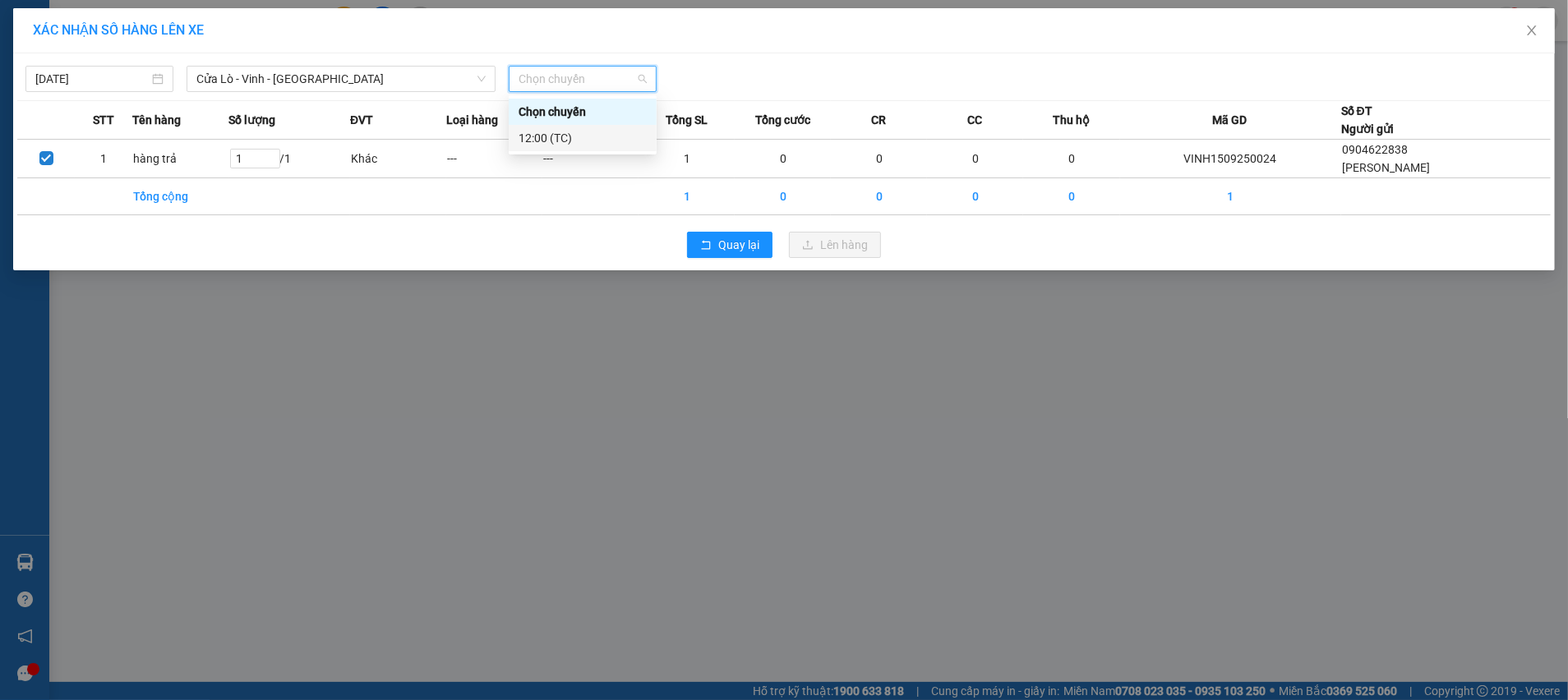
click at [570, 133] on div "12:00 (TC)" at bounding box center [582, 138] width 128 height 18
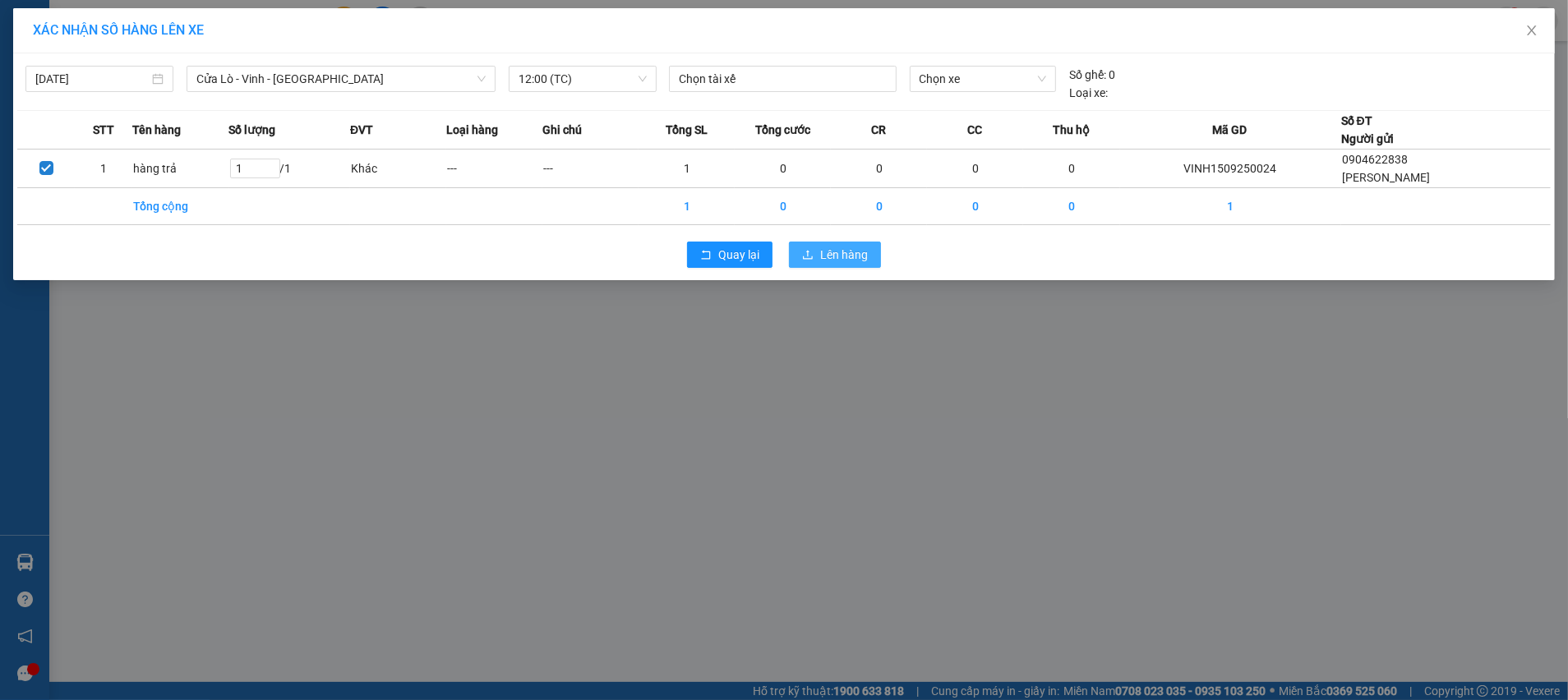
click at [824, 247] on span "Lên hàng" at bounding box center [843, 255] width 48 height 18
